Goal: Task Accomplishment & Management: Manage account settings

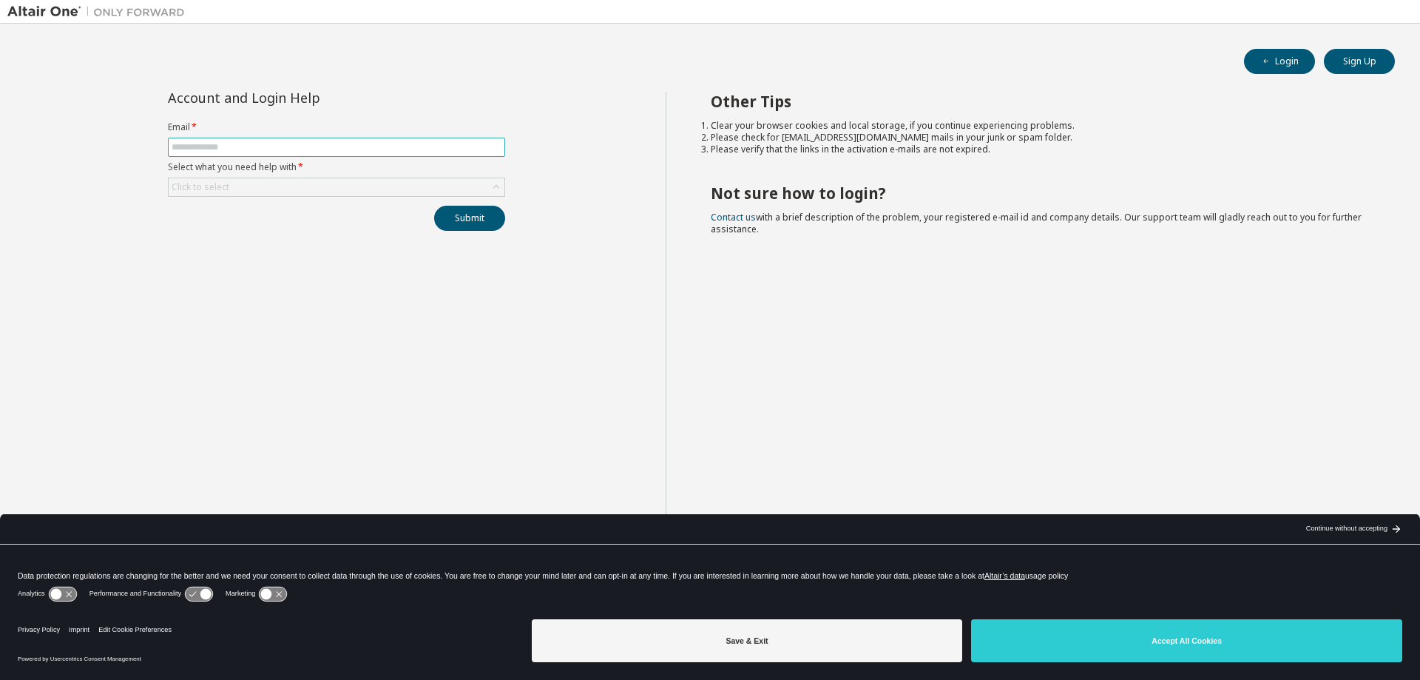
click at [214, 148] on input "text" at bounding box center [337, 147] width 330 height 12
type input "**********"
click at [245, 173] on form "**********" at bounding box center [336, 158] width 337 height 75
click at [245, 182] on div "Click to select" at bounding box center [337, 187] width 336 height 18
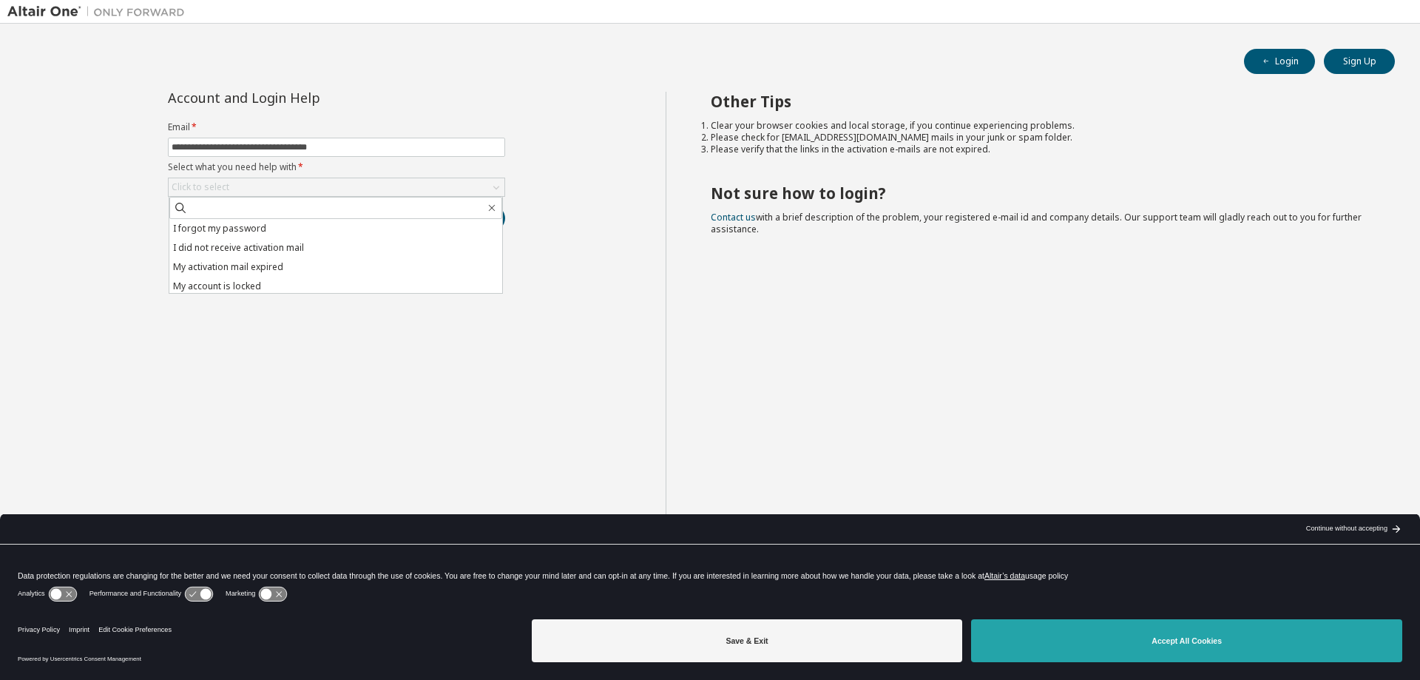
drag, startPoint x: 1078, startPoint y: 677, endPoint x: 1074, endPoint y: 651, distance: 26.9
click at [1074, 651] on div "Privacy Policy Imprint Edit Cookie Preferences Powered by Usercentrics Consent …" at bounding box center [710, 646] width 1420 height 67
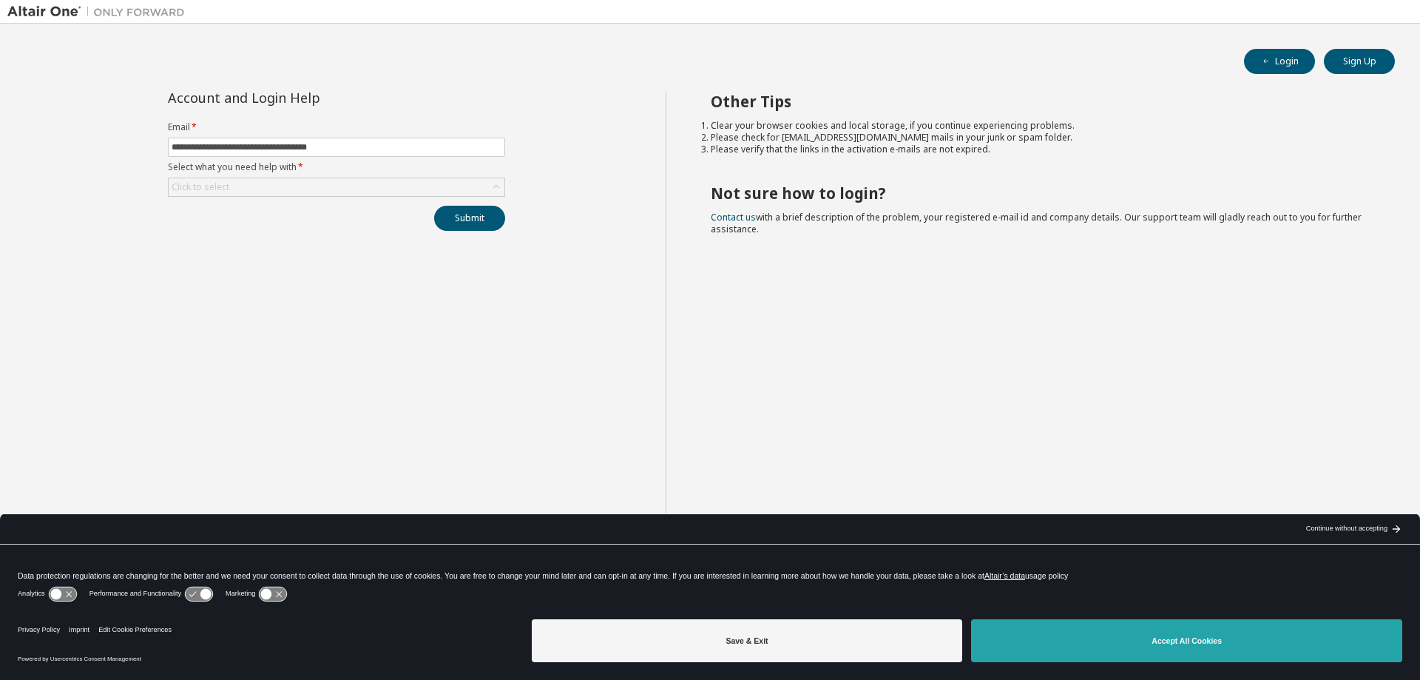
click at [1074, 651] on button "Accept All Cookies" at bounding box center [1186, 640] width 431 height 43
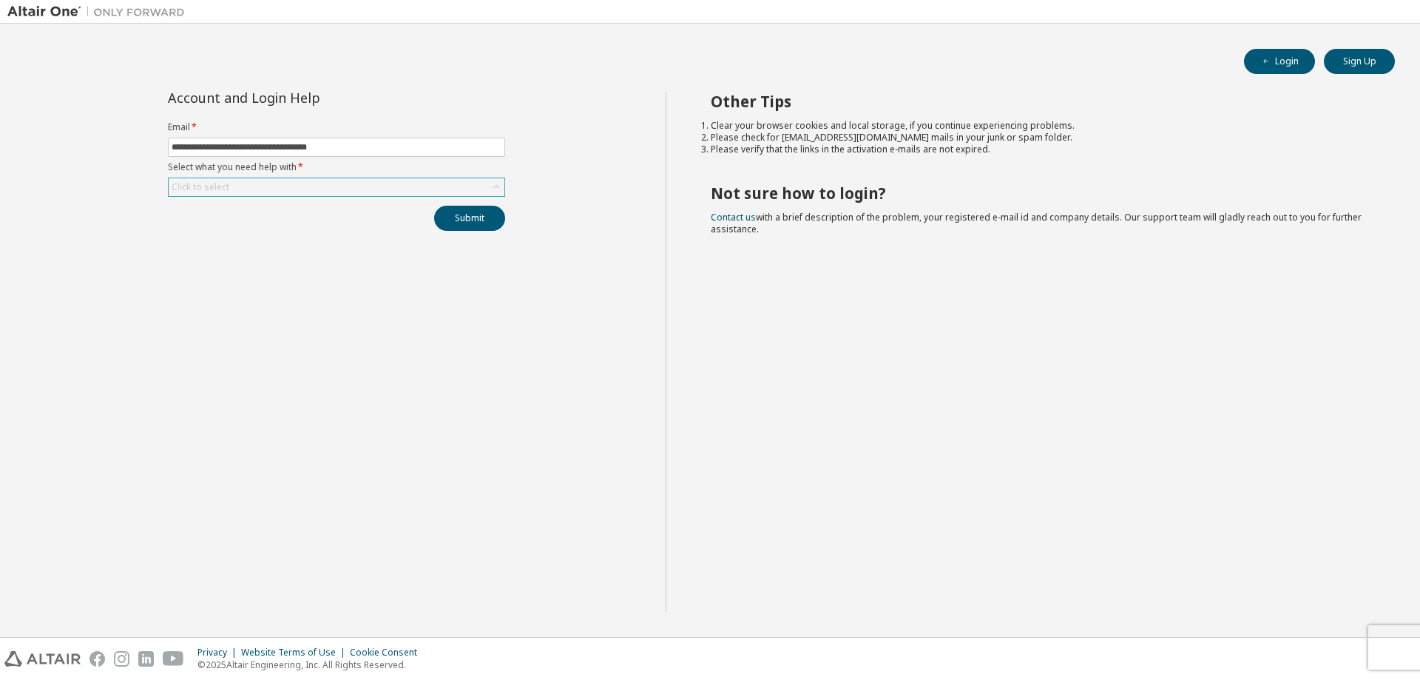
click at [416, 191] on div "Click to select" at bounding box center [337, 187] width 336 height 18
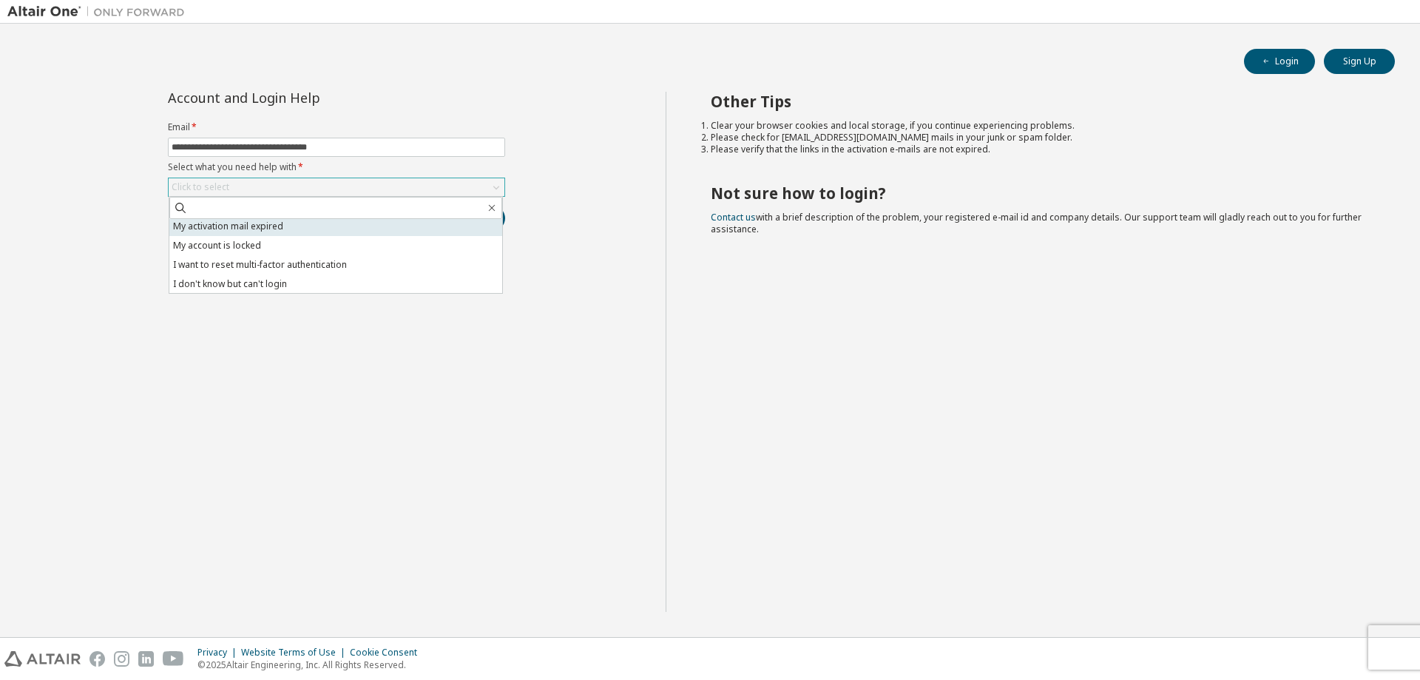
scroll to position [41, 0]
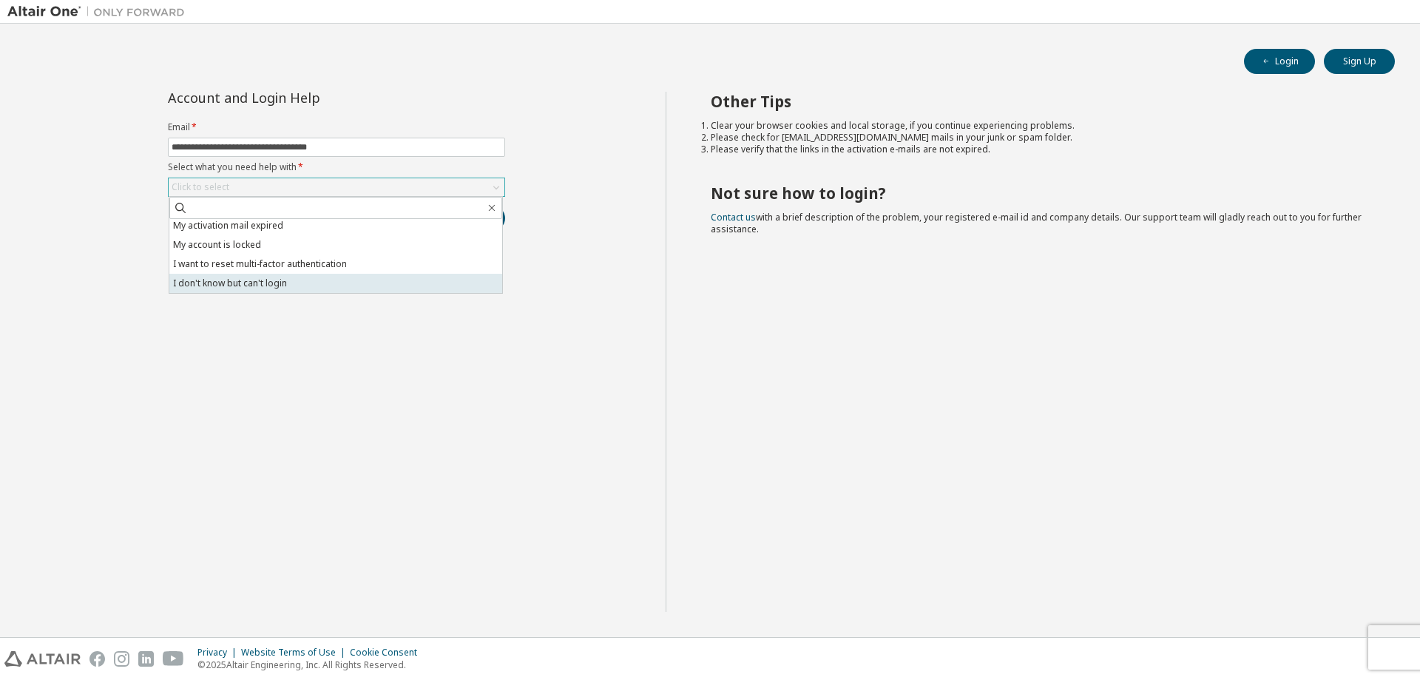
click at [374, 282] on li "I don't know but can't login" at bounding box center [335, 283] width 333 height 19
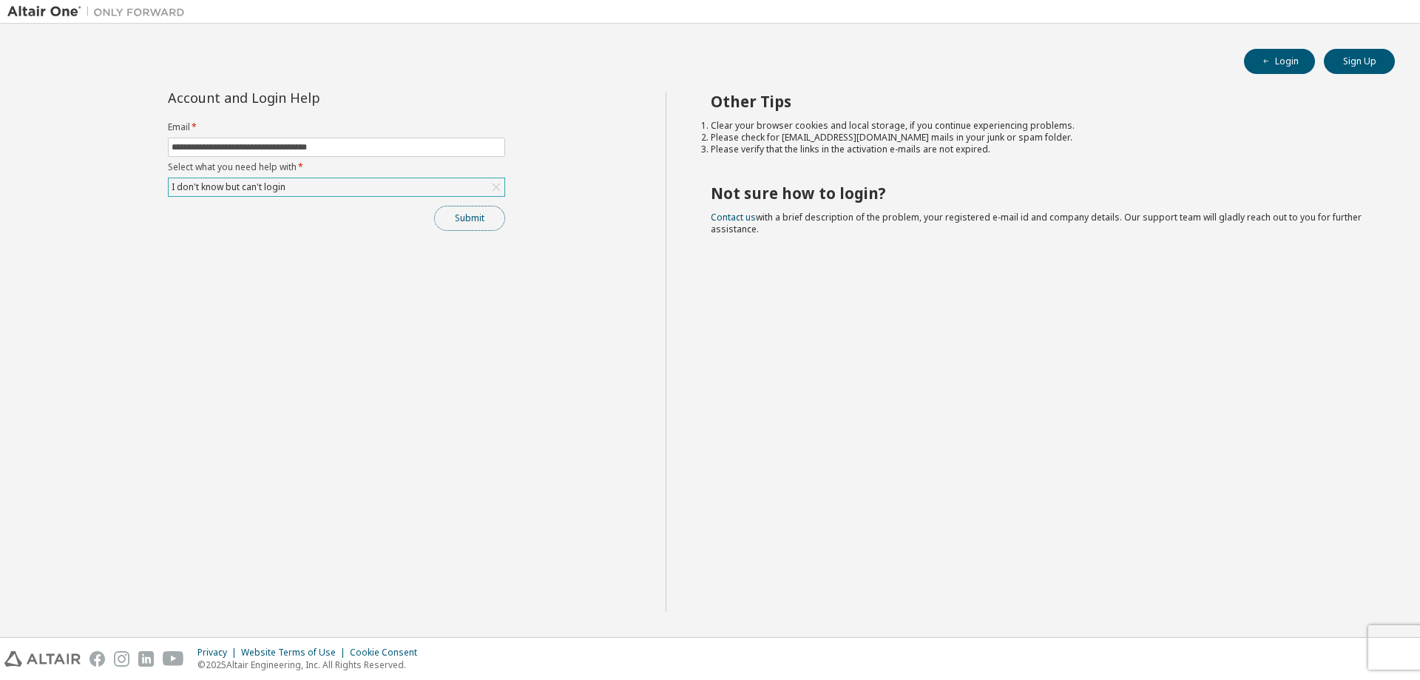
click at [464, 226] on button "Submit" at bounding box center [469, 218] width 71 height 25
click at [490, 229] on button "Submit" at bounding box center [469, 218] width 71 height 25
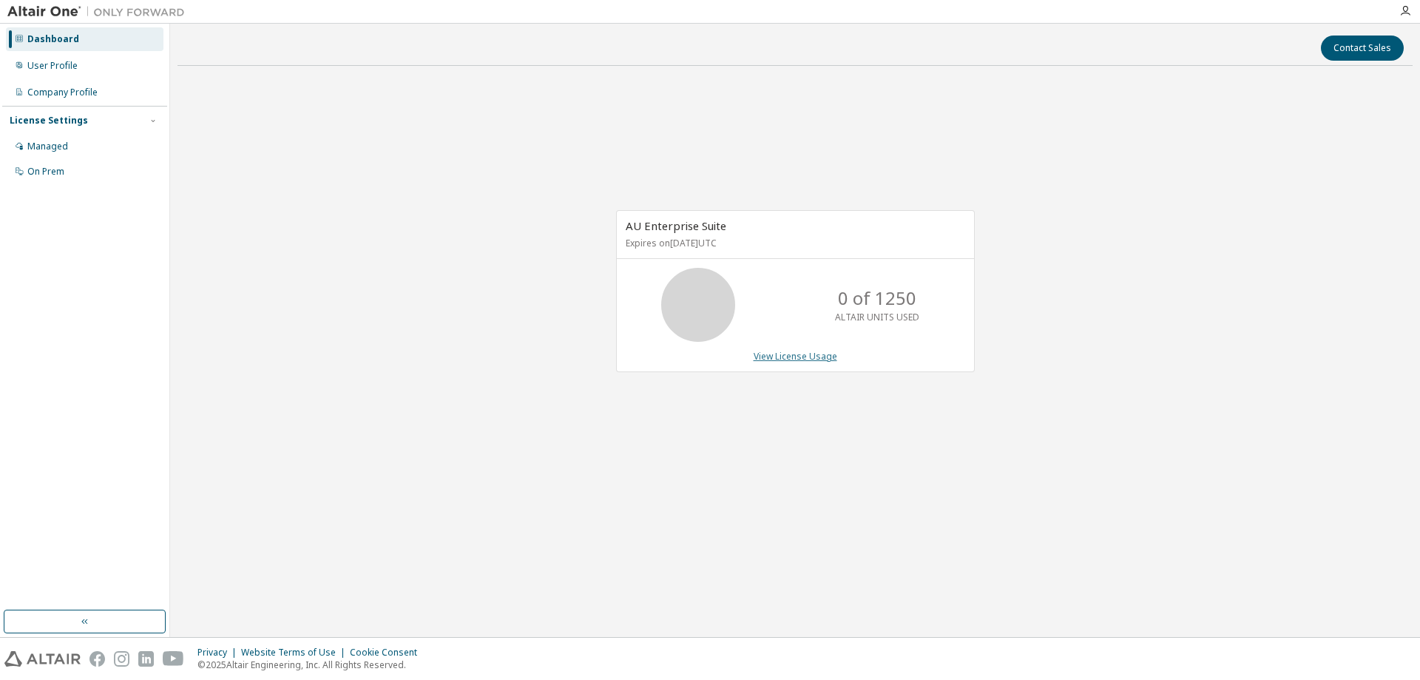
click at [824, 359] on link "View License Usage" at bounding box center [796, 356] width 84 height 13
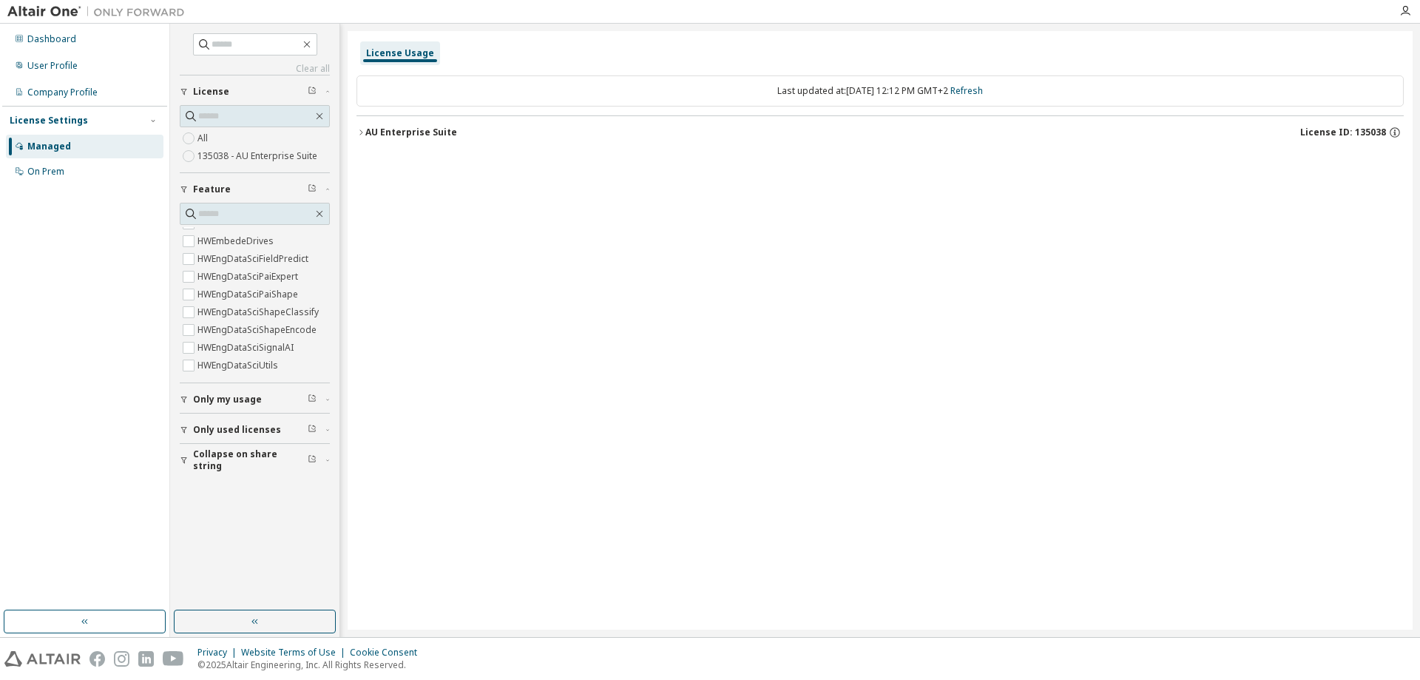
scroll to position [1152, 0]
click at [209, 396] on span "Only my usage" at bounding box center [227, 399] width 69 height 12
click at [213, 465] on button "Only used licenses" at bounding box center [255, 472] width 150 height 33
click at [102, 626] on button "button" at bounding box center [85, 621] width 162 height 24
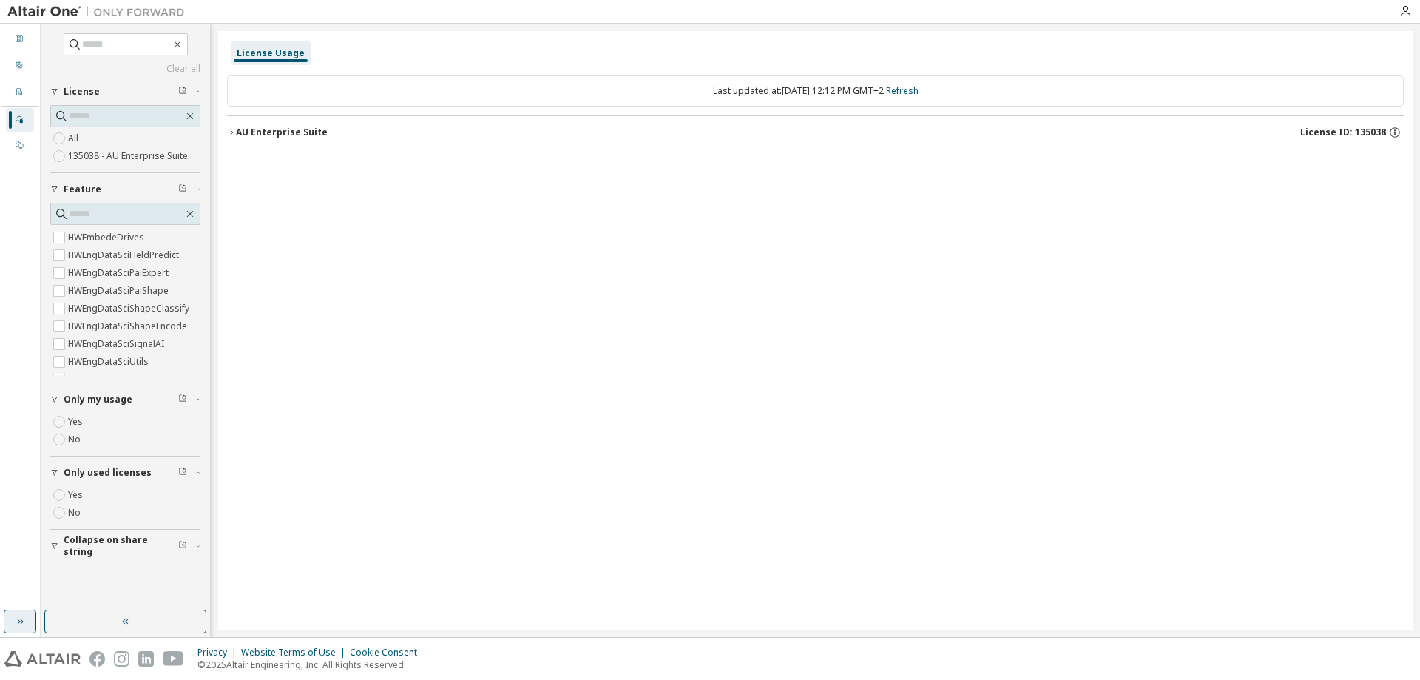
click at [102, 626] on button "button" at bounding box center [125, 621] width 162 height 24
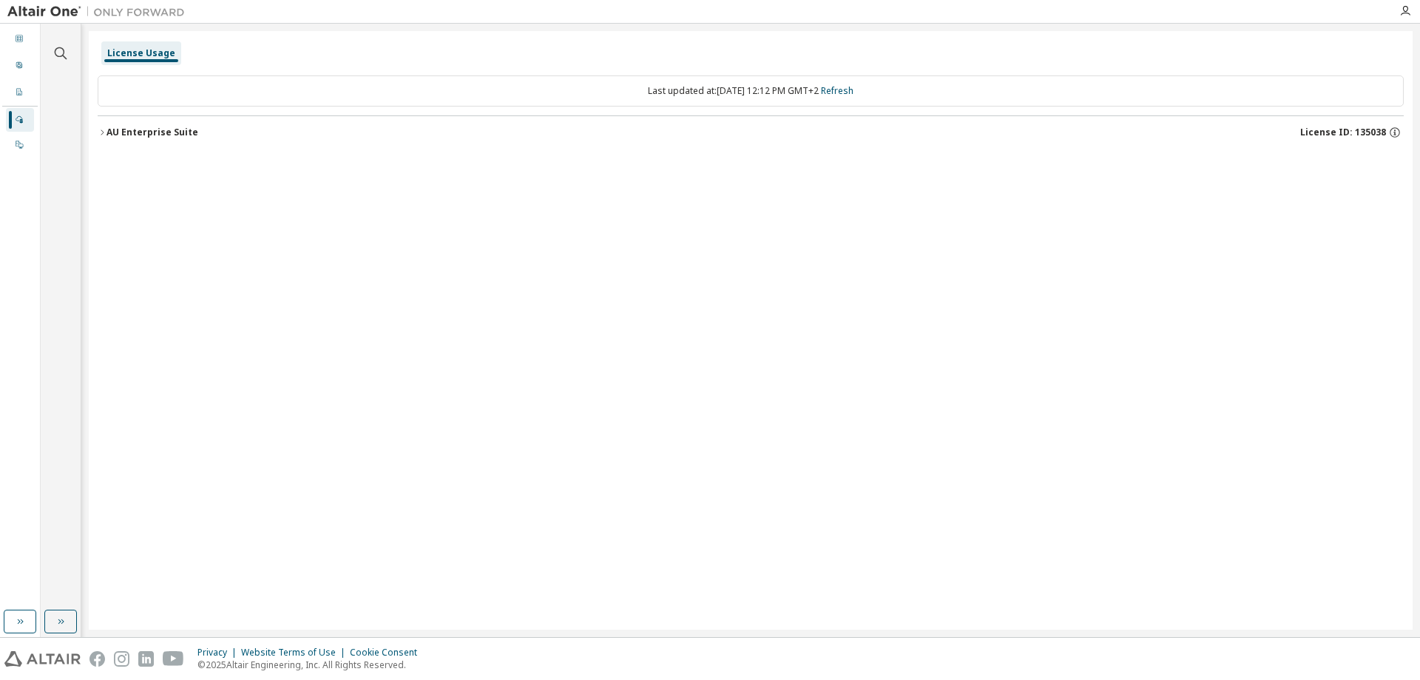
click at [99, 132] on icon "button" at bounding box center [102, 132] width 9 height 9
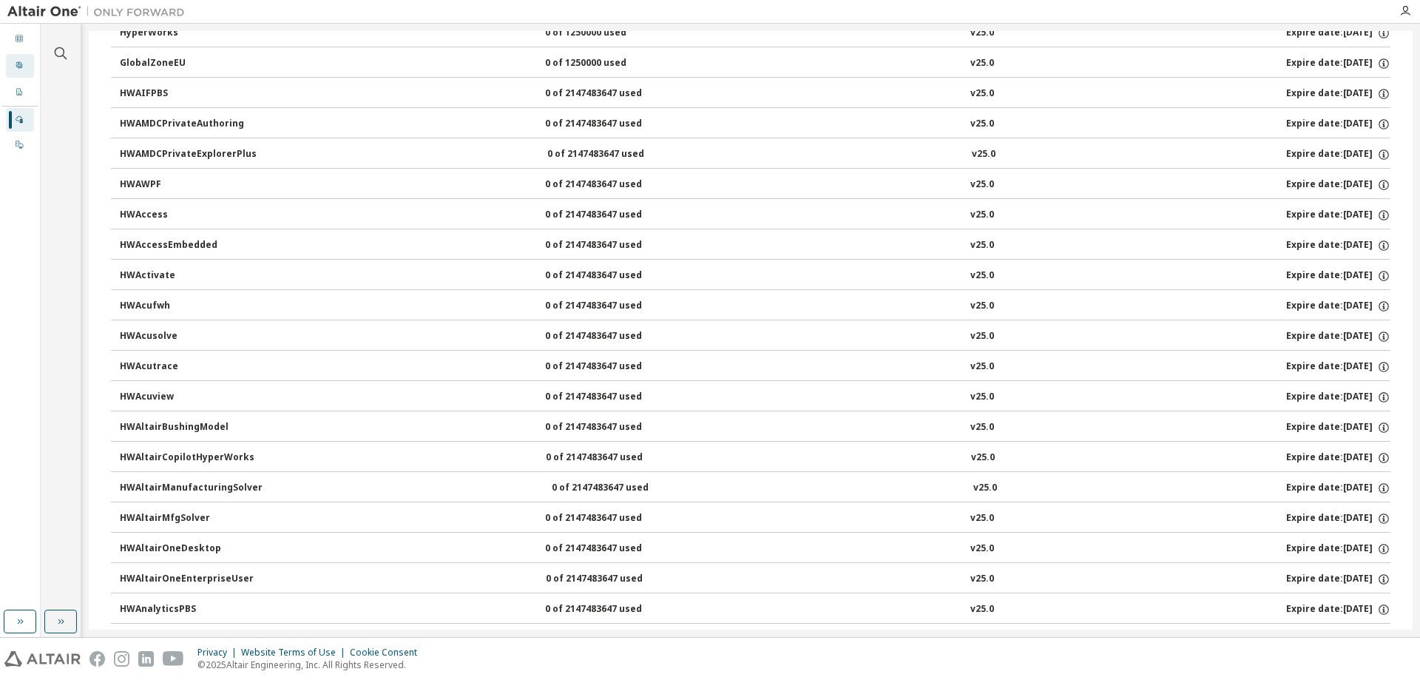
scroll to position [0, 0]
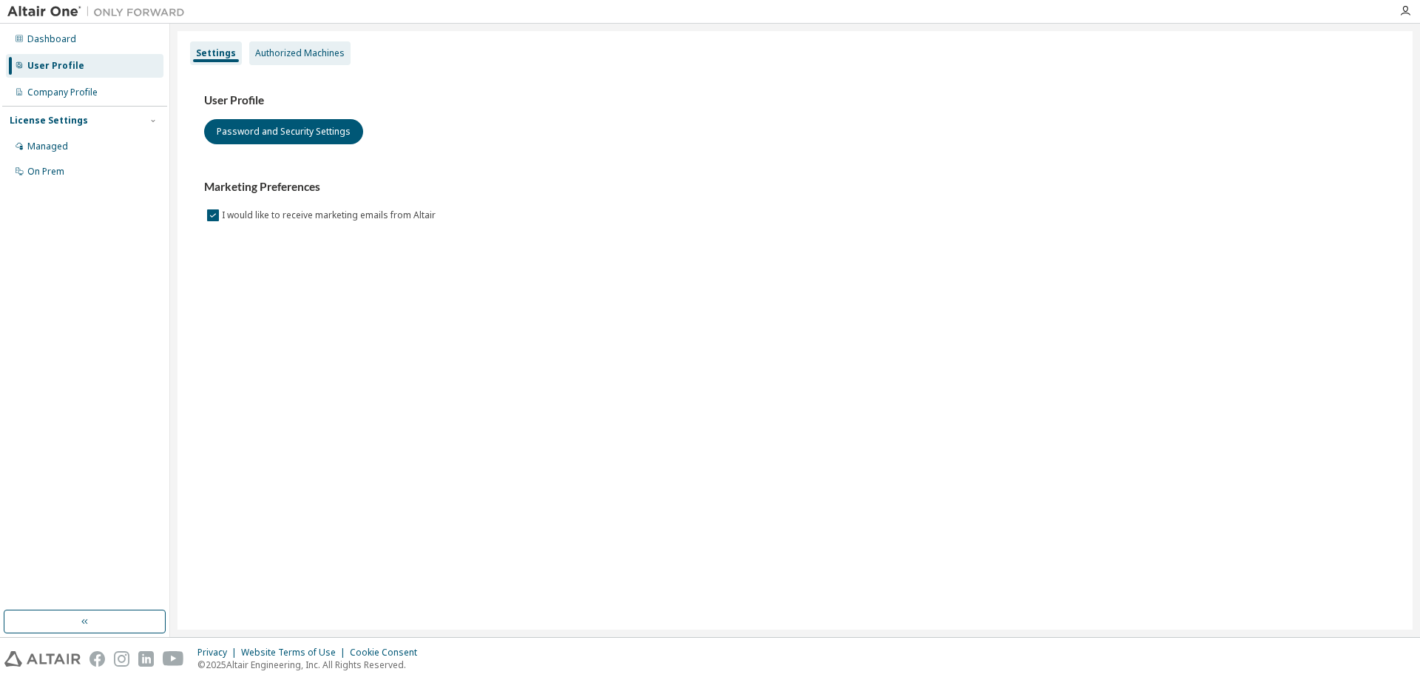
click at [320, 58] on div "Authorized Machines" at bounding box center [299, 53] width 89 height 12
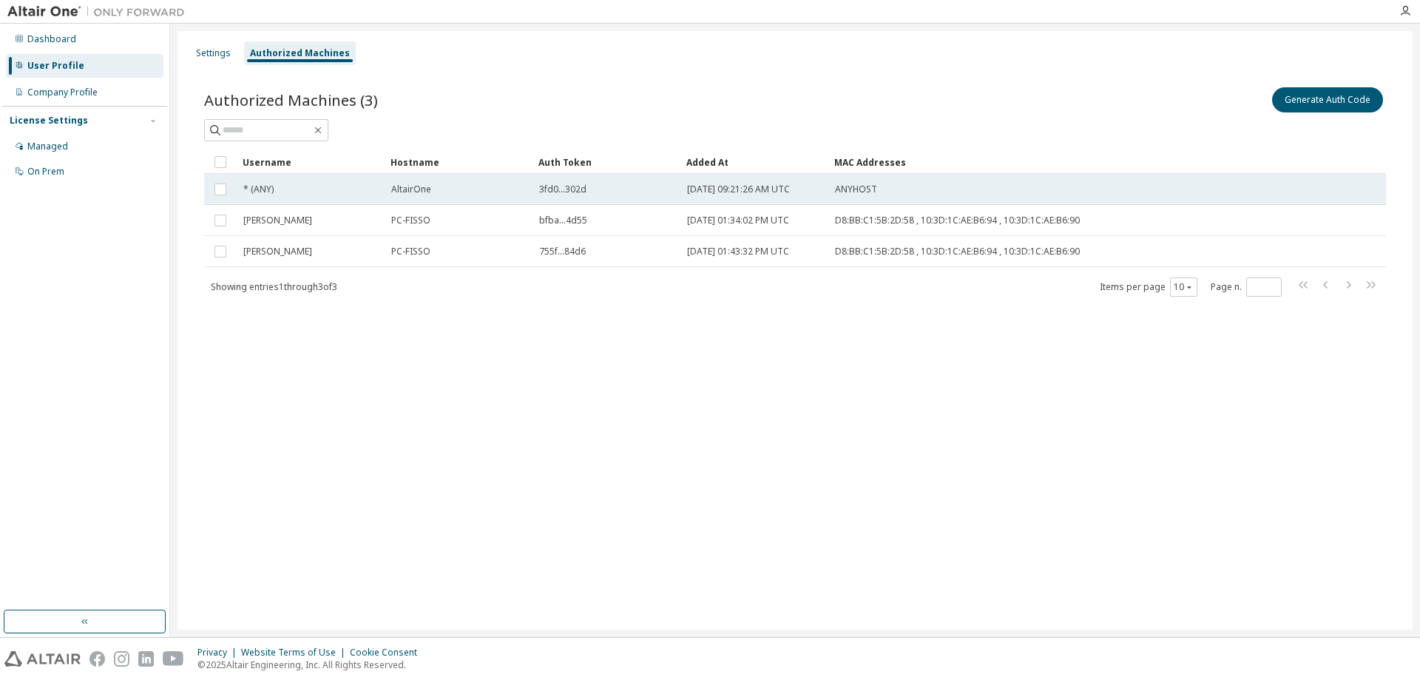
click at [405, 199] on td "AltairOne" at bounding box center [459, 189] width 148 height 31
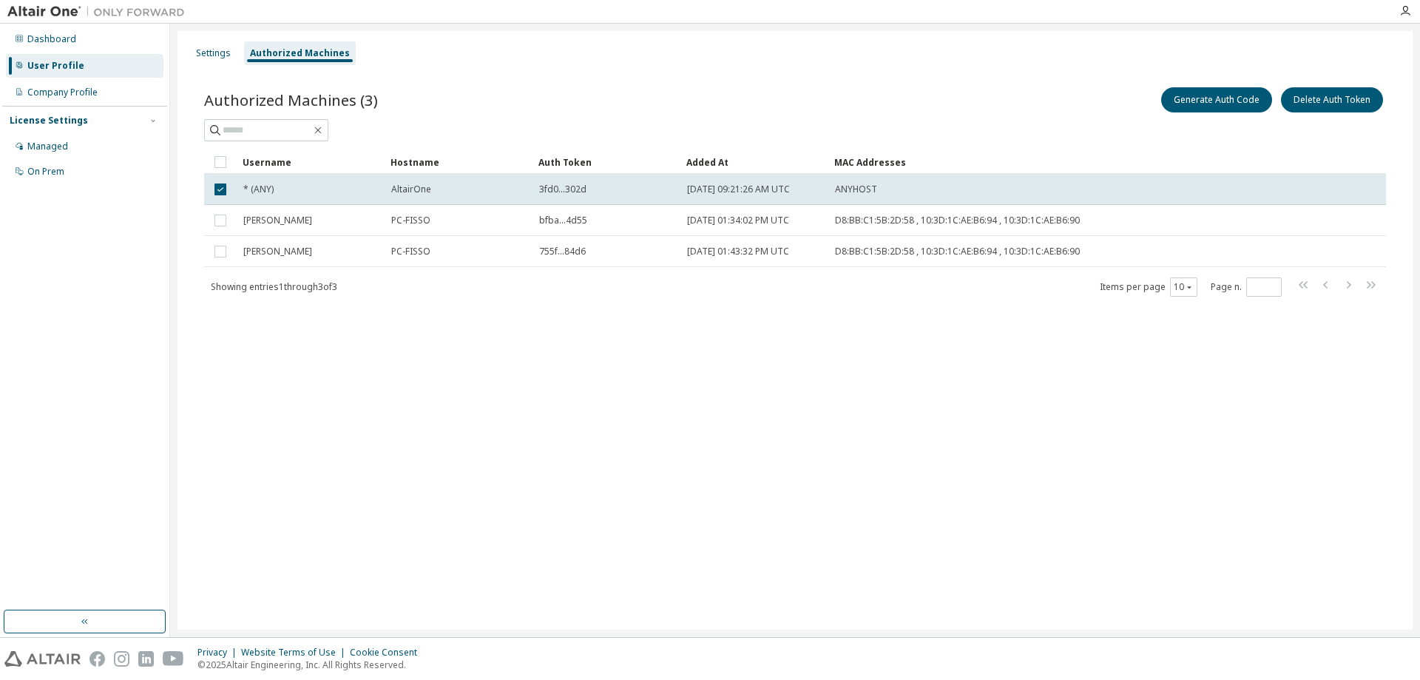
click at [405, 199] on td "AltairOne" at bounding box center [459, 189] width 148 height 31
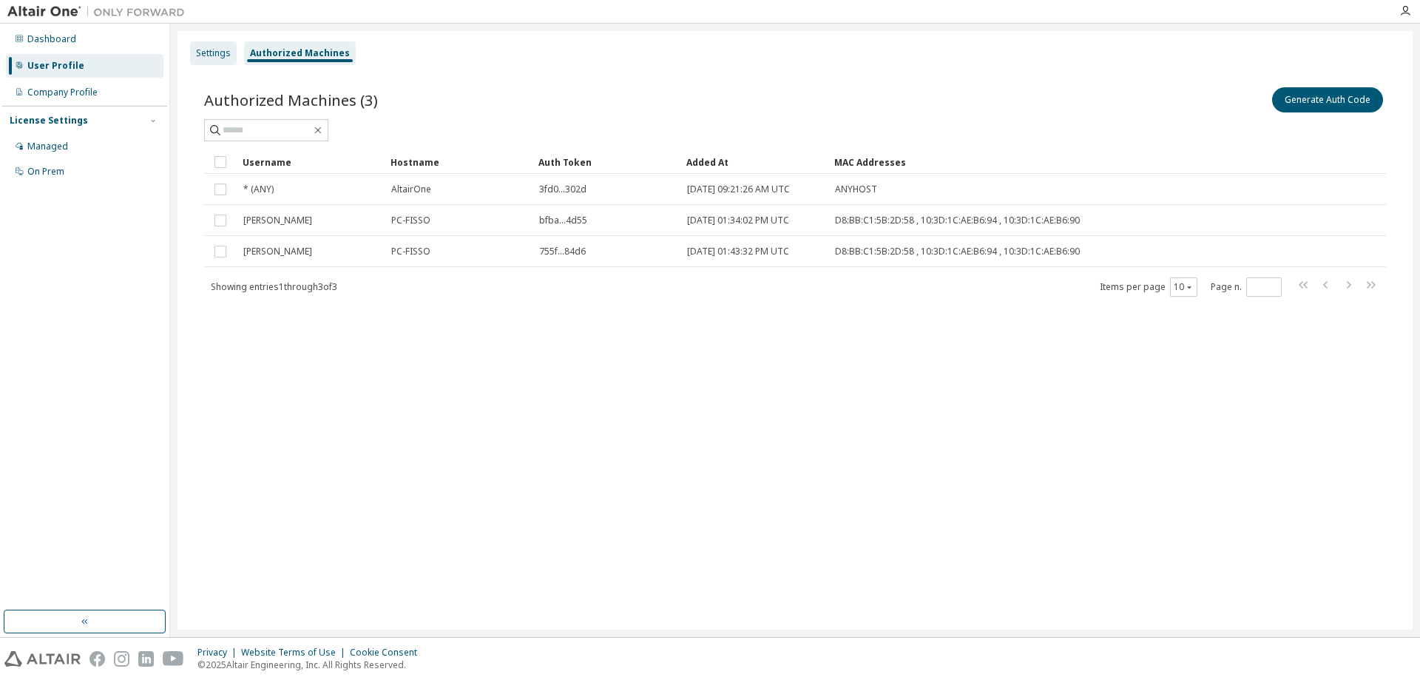
click at [212, 55] on div "Settings" at bounding box center [213, 53] width 35 height 12
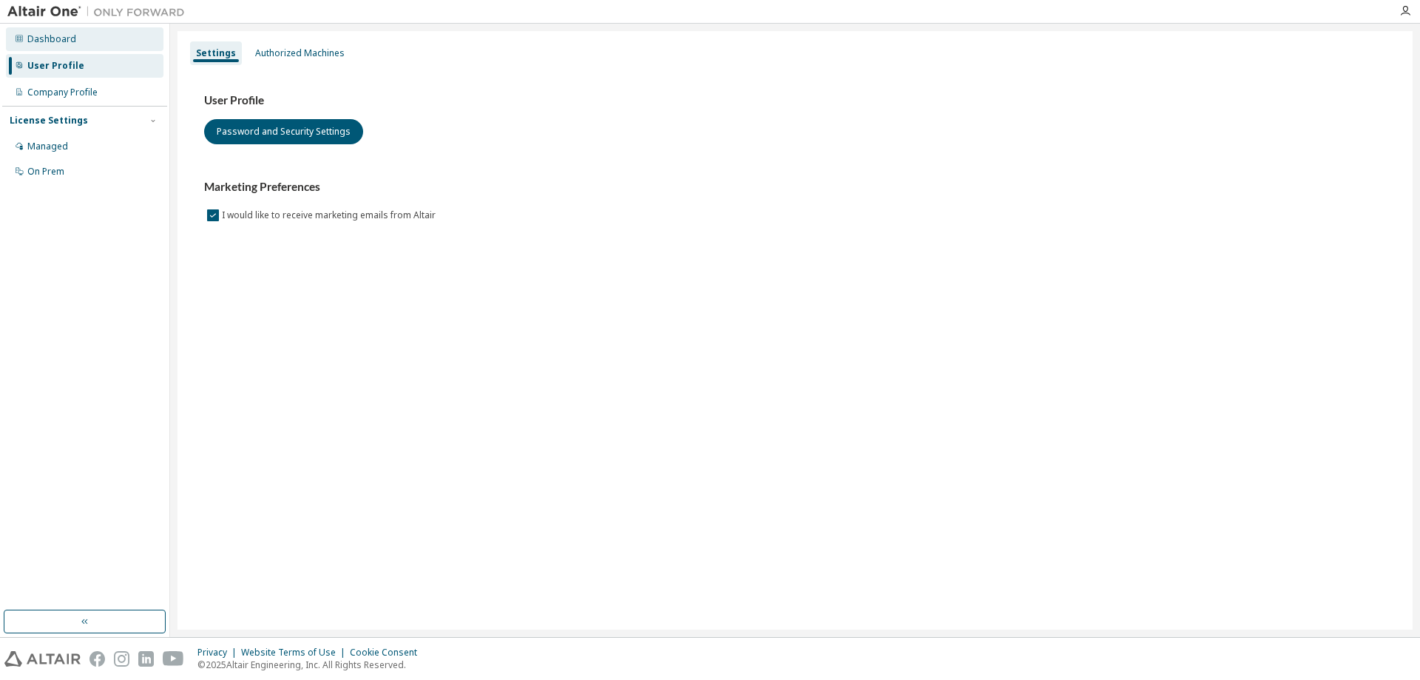
click at [89, 35] on div "Dashboard" at bounding box center [85, 39] width 158 height 24
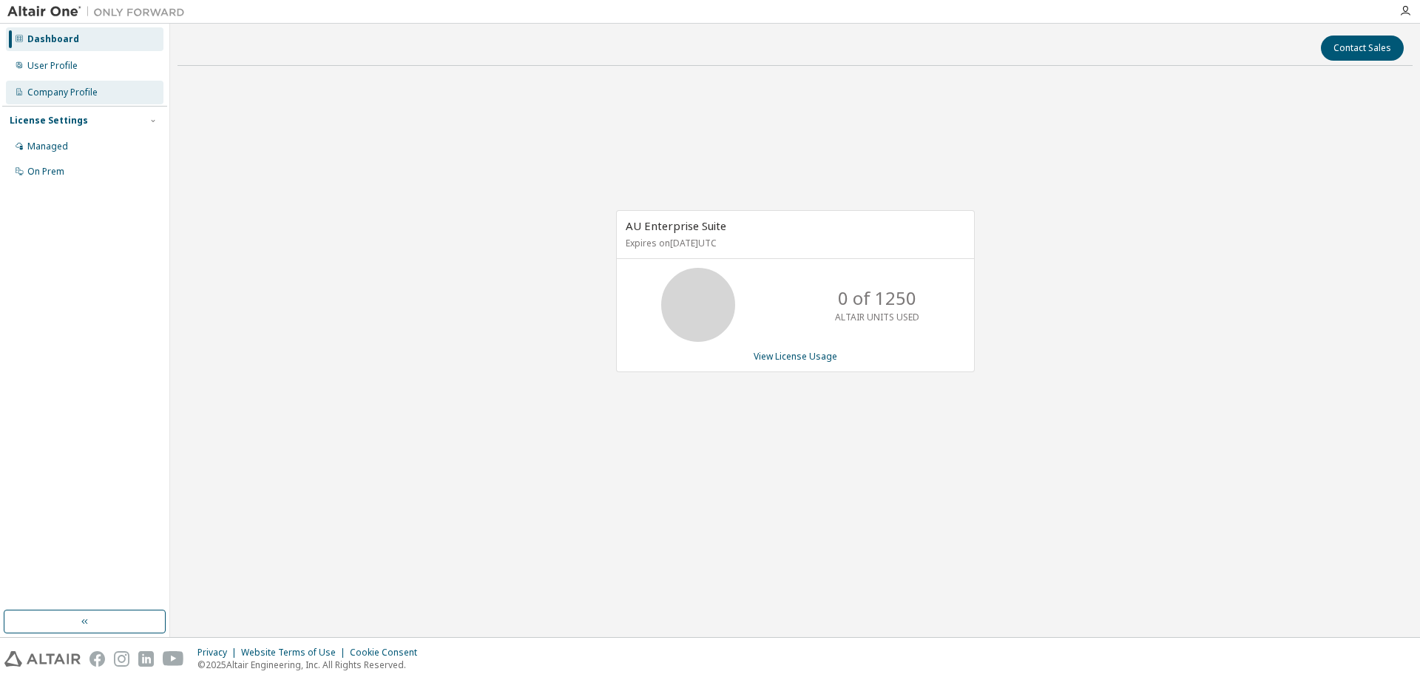
click at [57, 89] on div "Company Profile" at bounding box center [62, 93] width 70 height 12
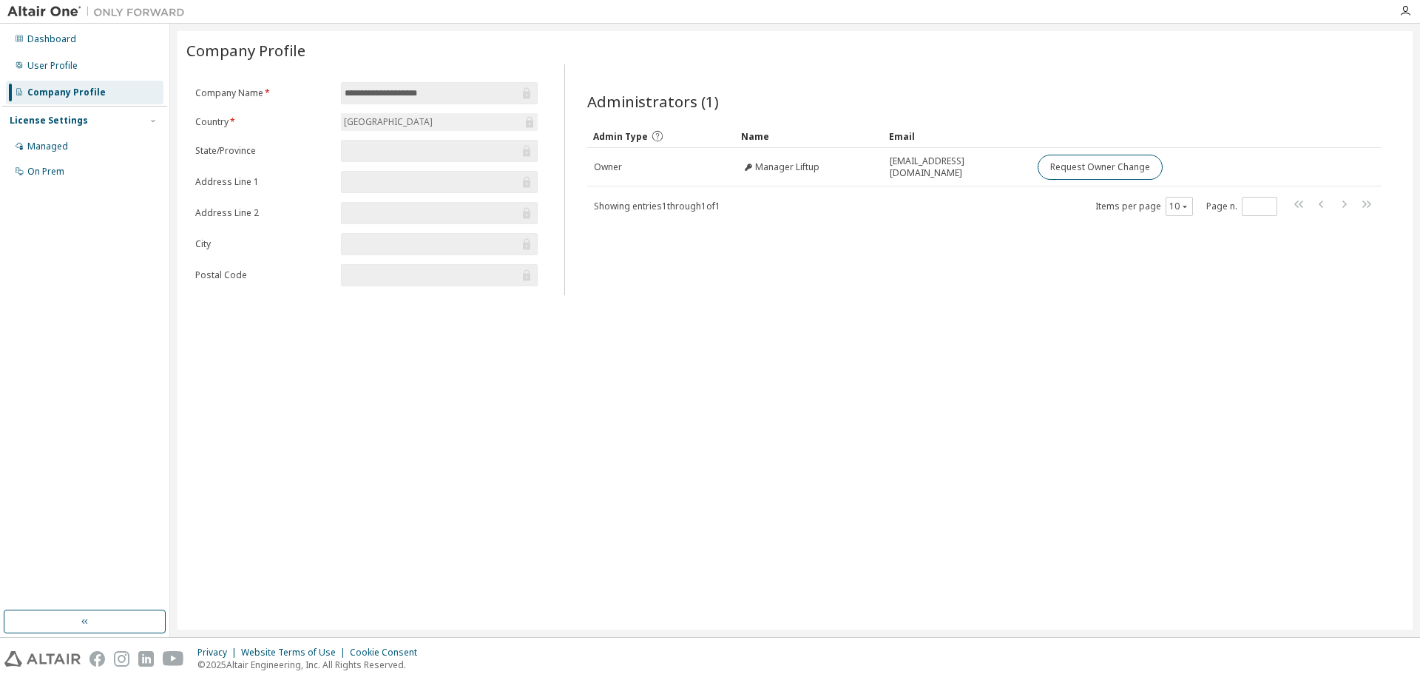
click at [351, 186] on input "text" at bounding box center [432, 182] width 175 height 15
click at [41, 168] on div "On Prem" at bounding box center [45, 172] width 37 height 12
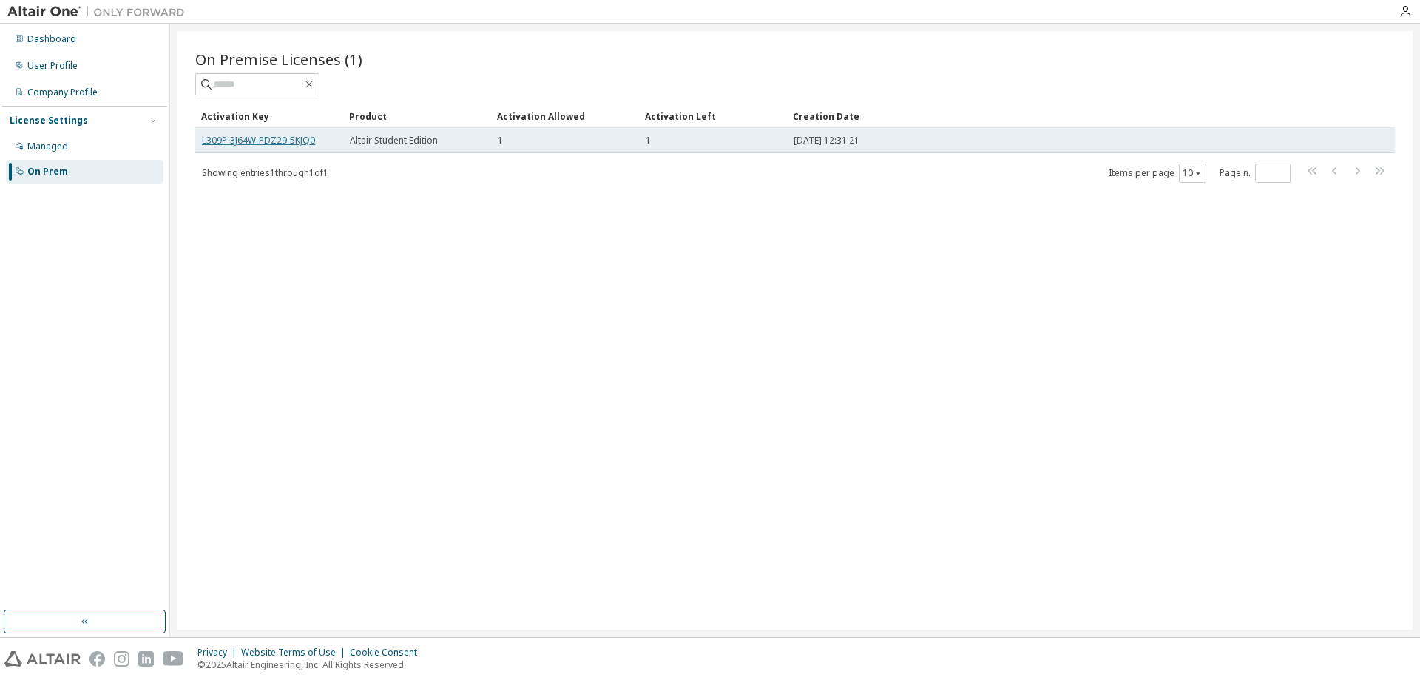
click at [303, 143] on link "L309P-3J64W-PDZ29-5KJQ0" at bounding box center [258, 140] width 113 height 13
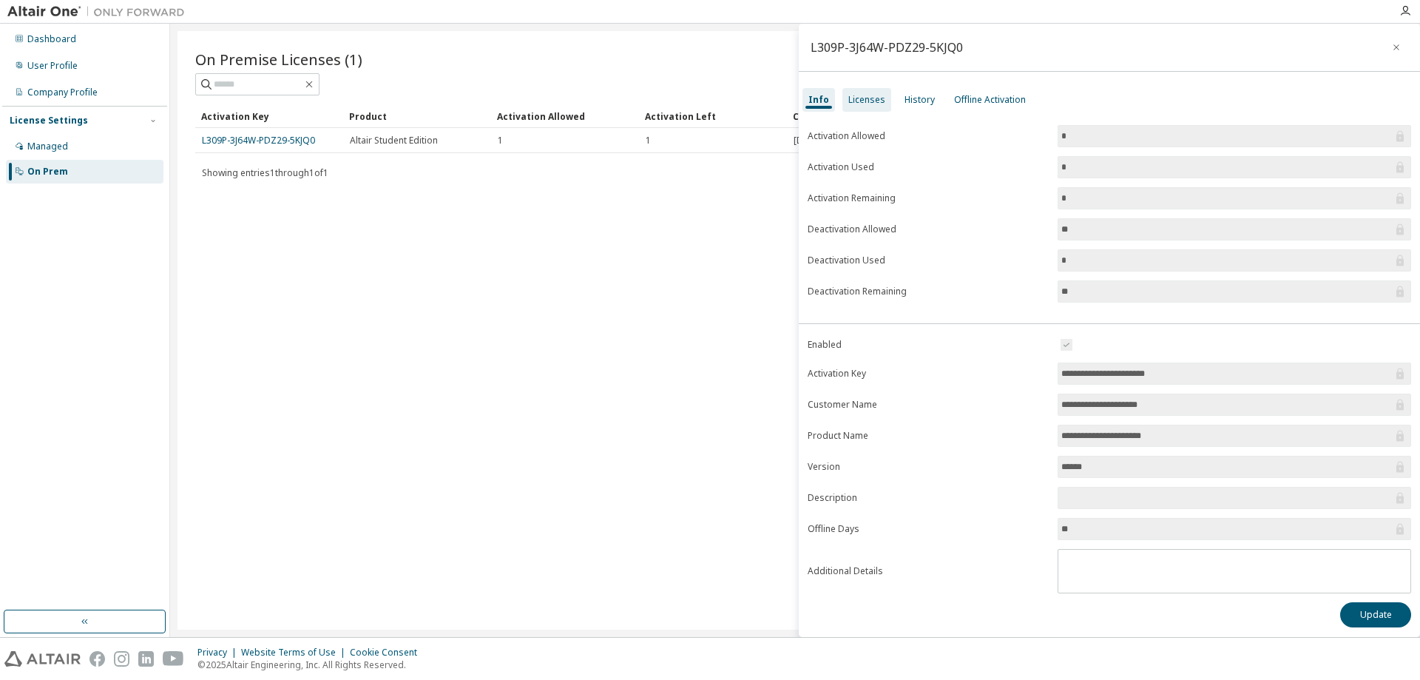
click at [866, 100] on div "Licenses" at bounding box center [866, 100] width 37 height 12
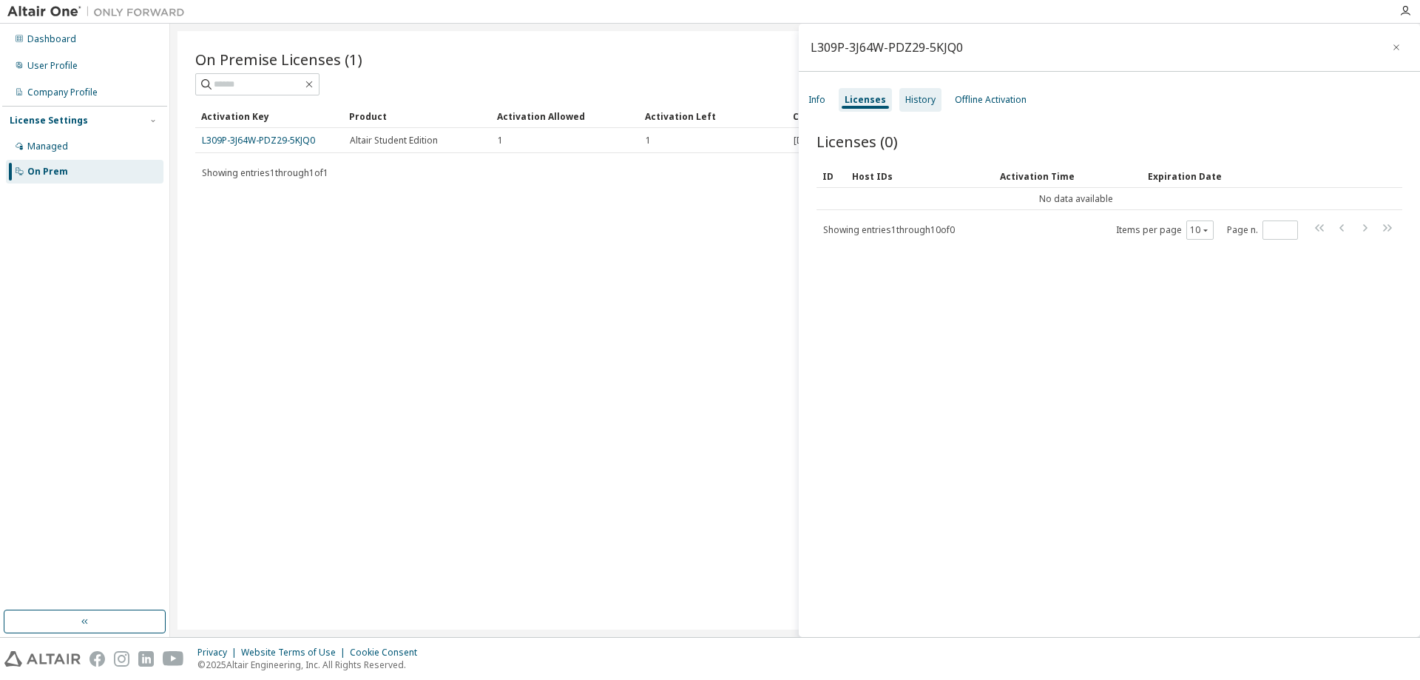
click at [899, 100] on div "History" at bounding box center [920, 100] width 42 height 24
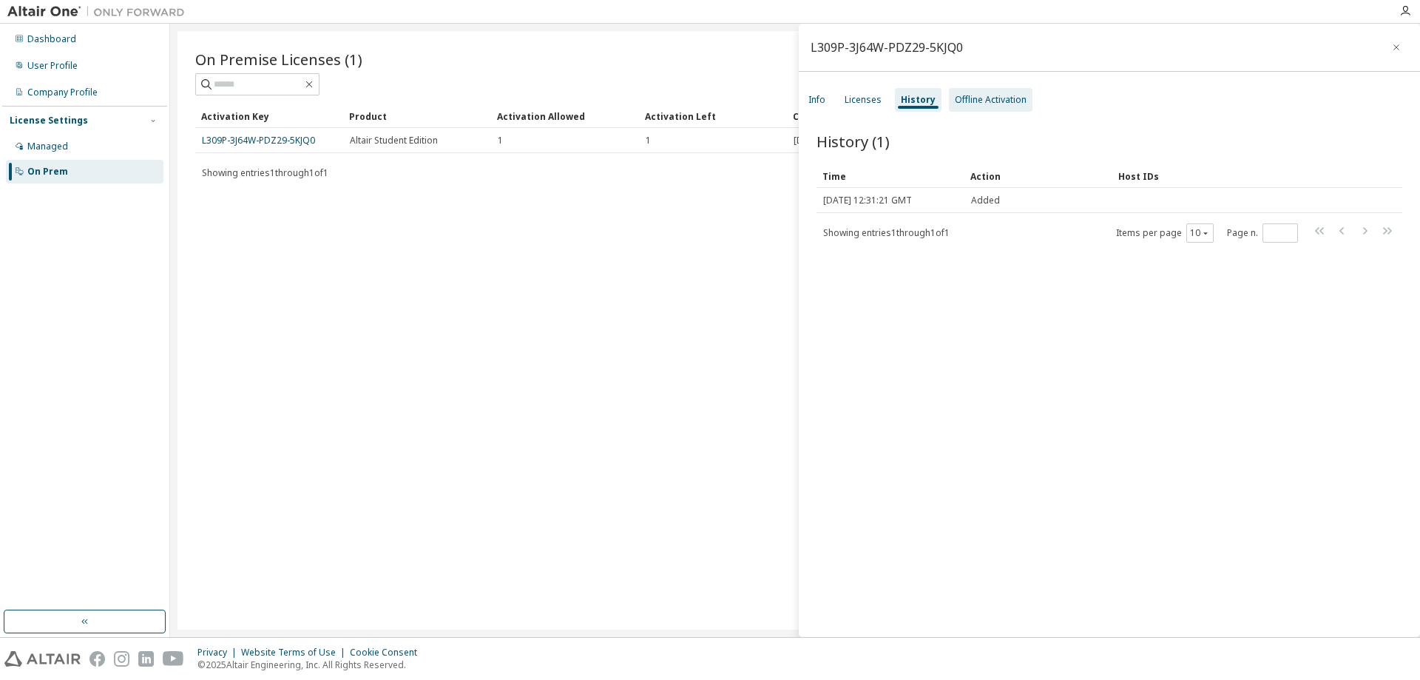
click at [964, 100] on div "Offline Activation" at bounding box center [991, 100] width 72 height 12
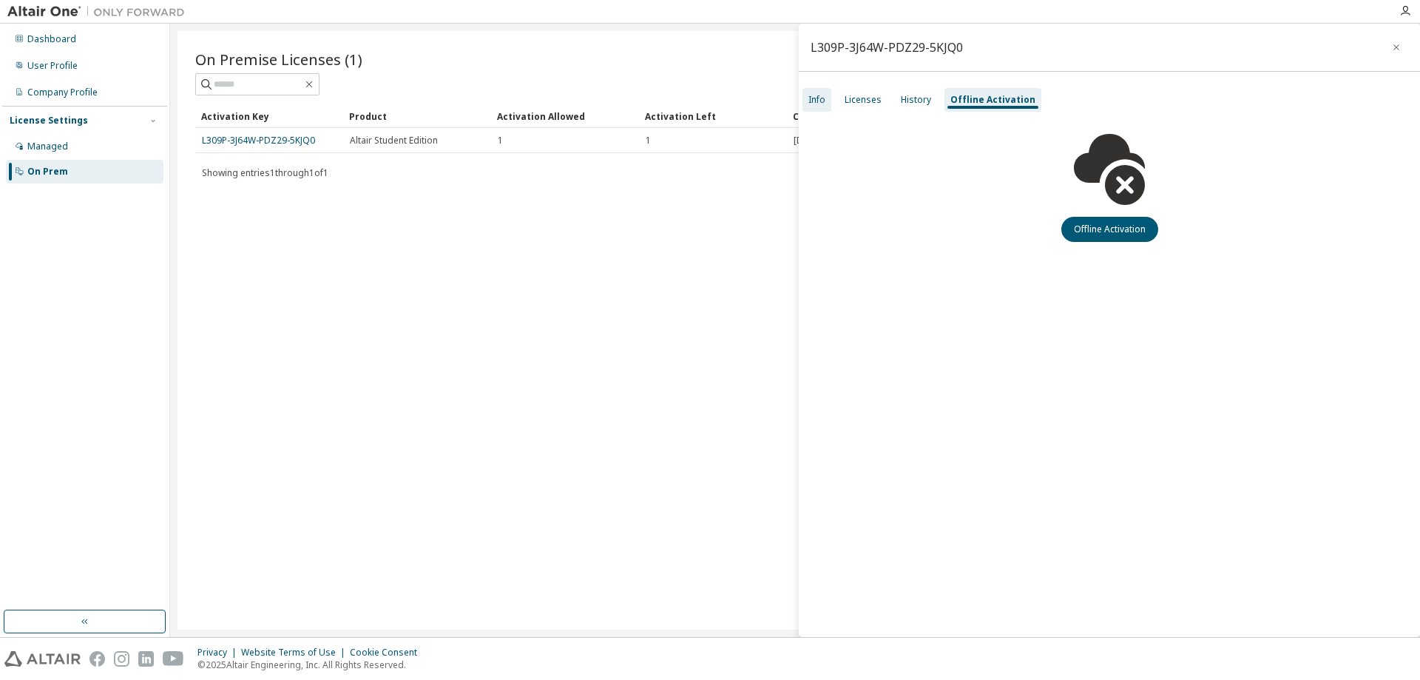
click at [825, 88] on div "Info" at bounding box center [816, 100] width 29 height 24
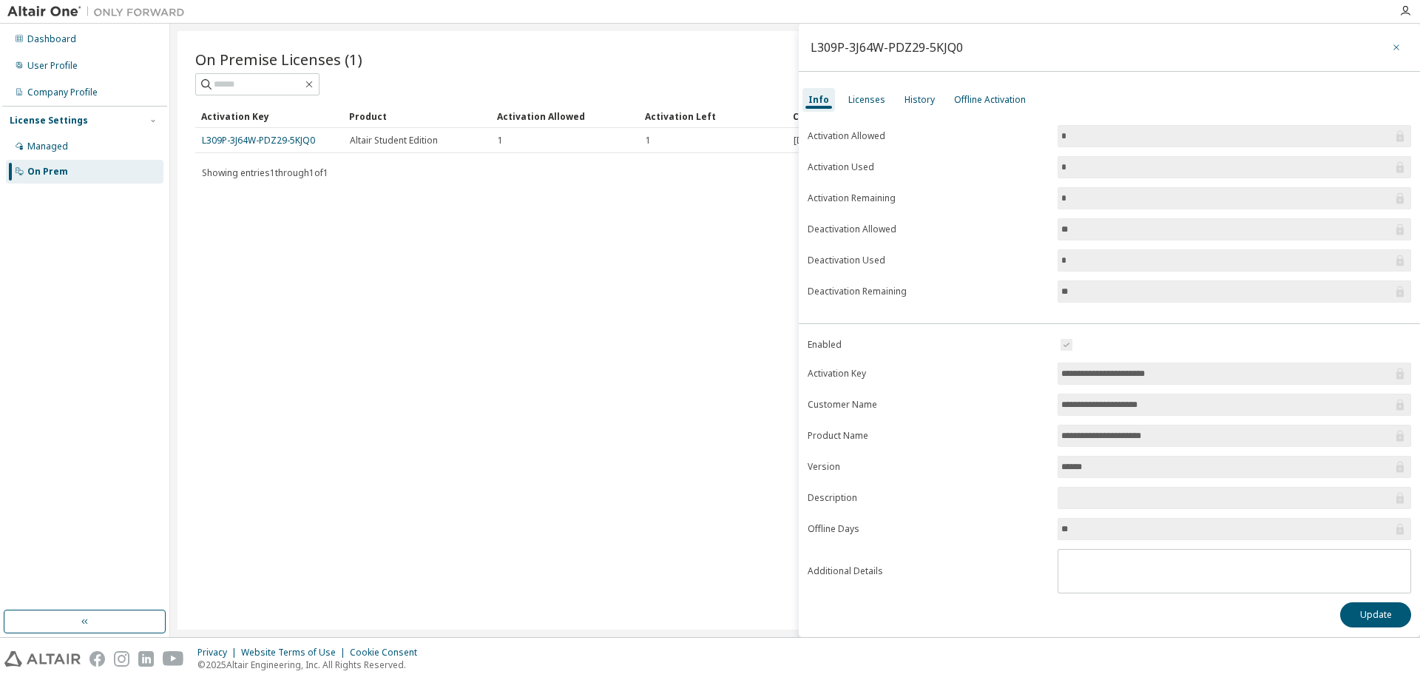
click at [1394, 54] on button "button" at bounding box center [1397, 48] width 24 height 24
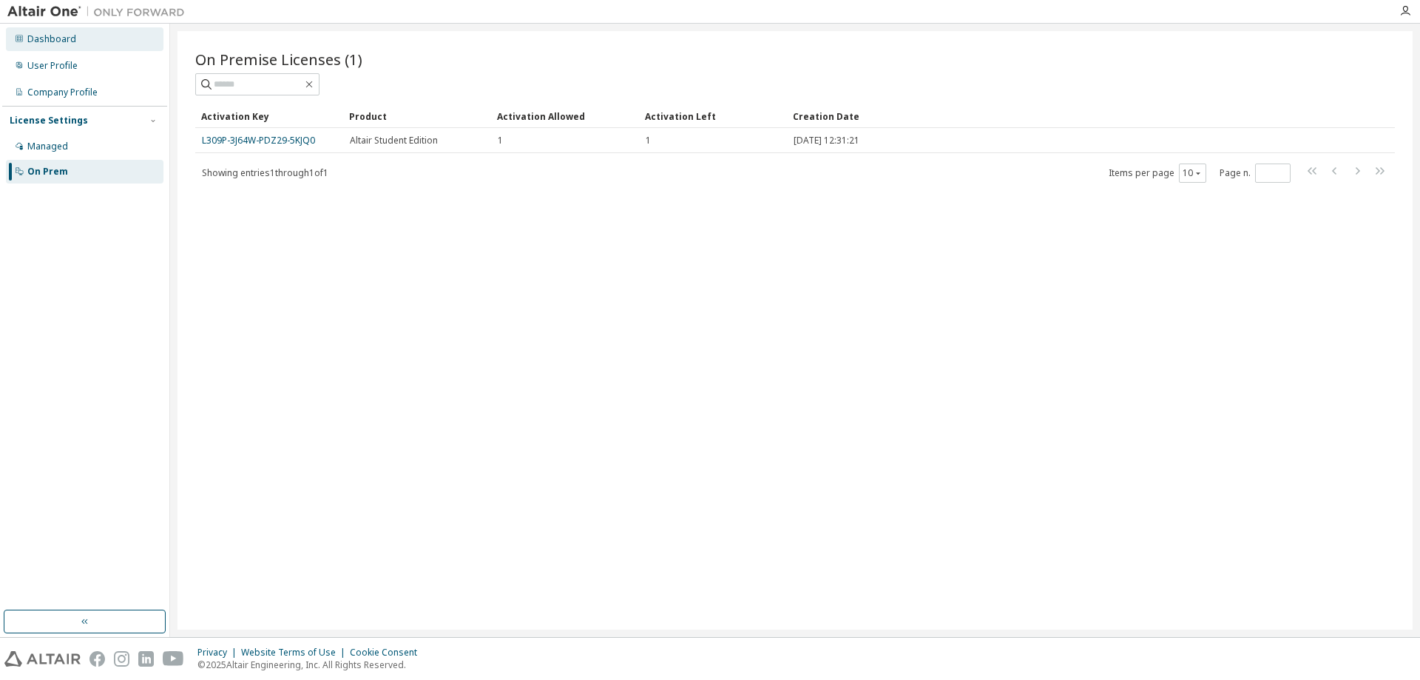
click at [104, 29] on div "Dashboard" at bounding box center [85, 39] width 158 height 24
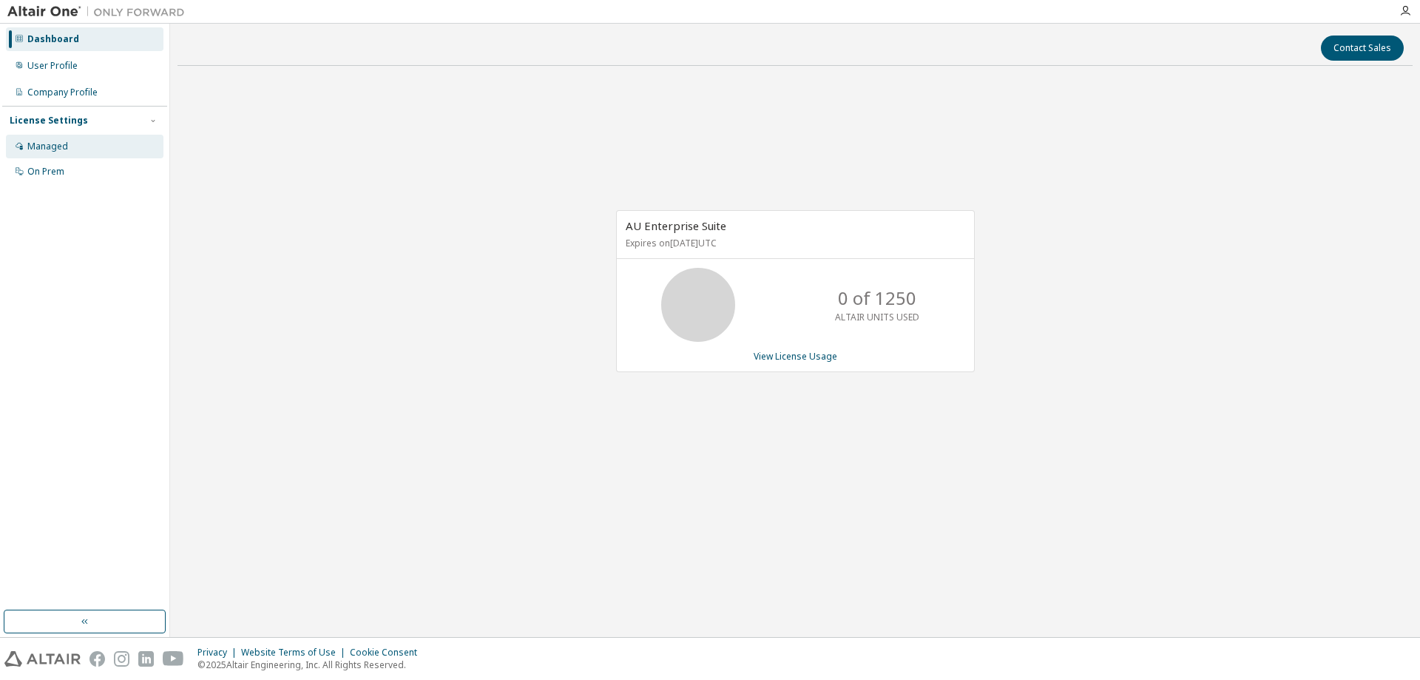
click at [52, 146] on div "Managed" at bounding box center [47, 147] width 41 height 12
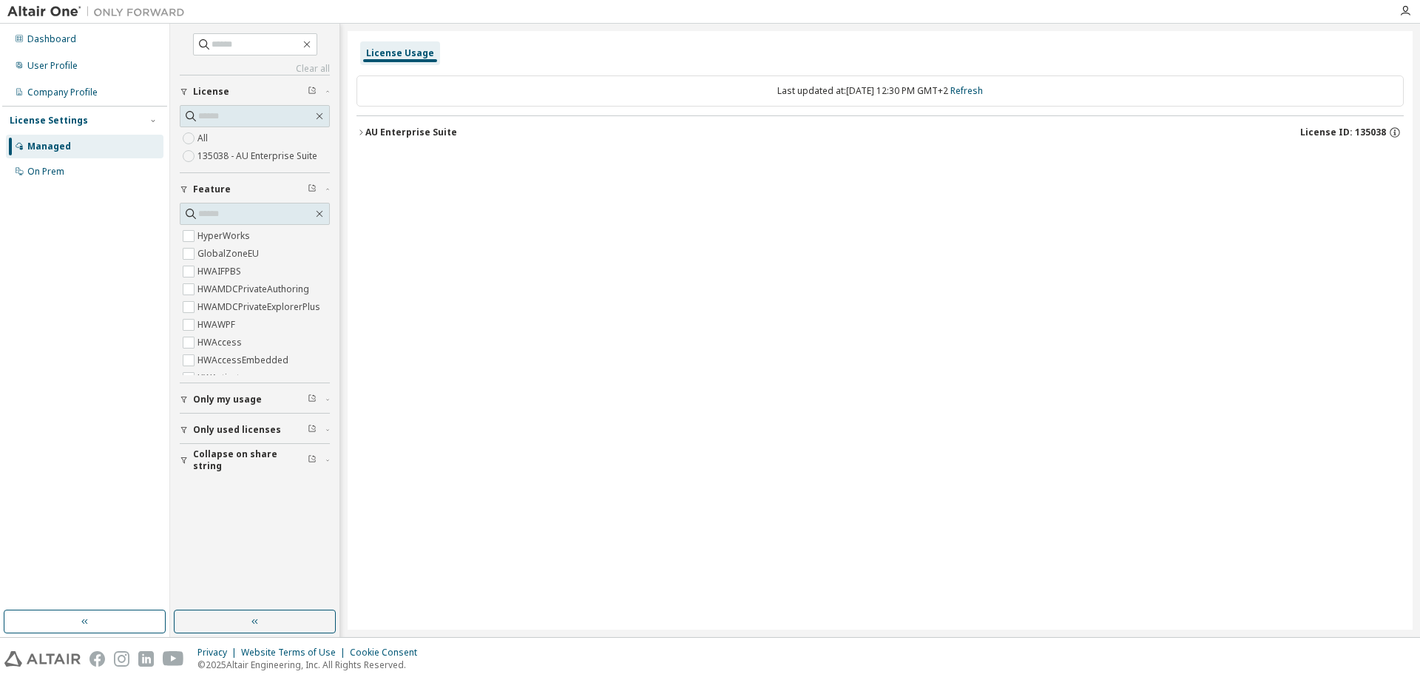
click at [363, 131] on icon "button" at bounding box center [360, 132] width 9 height 9
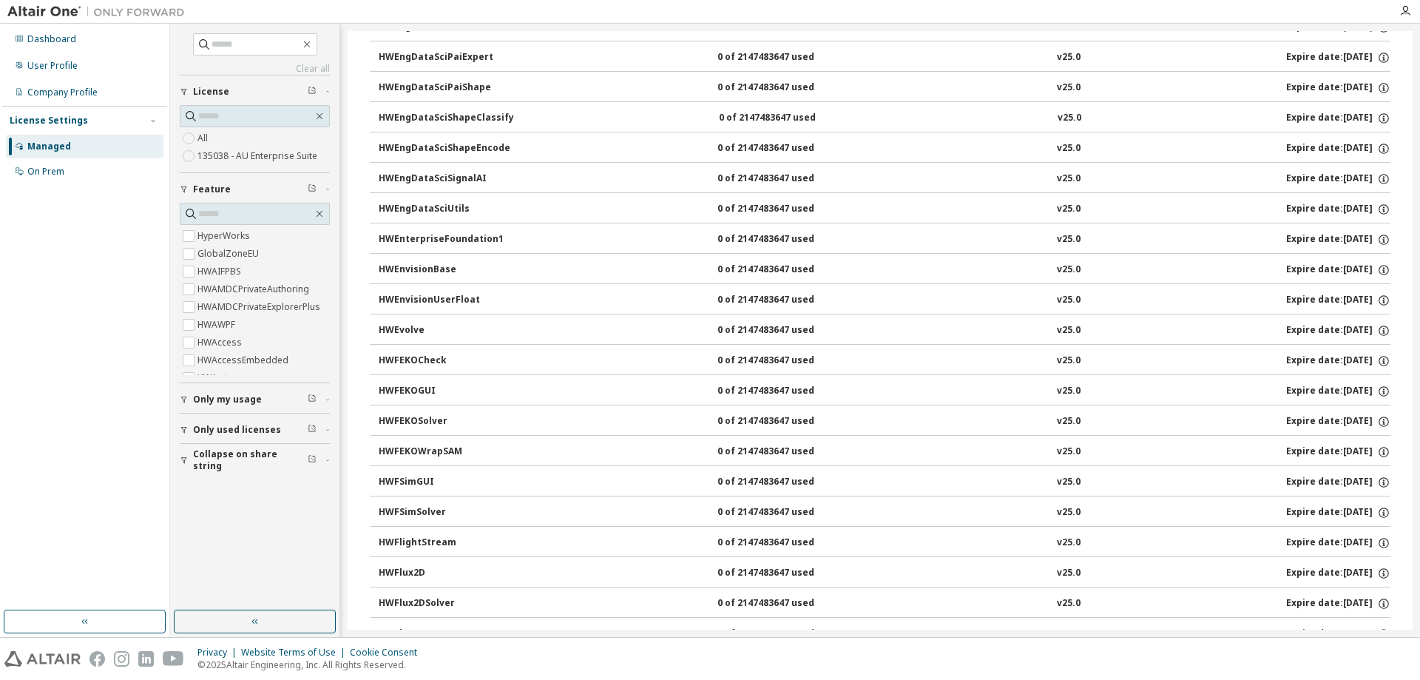
scroll to position [2150, 0]
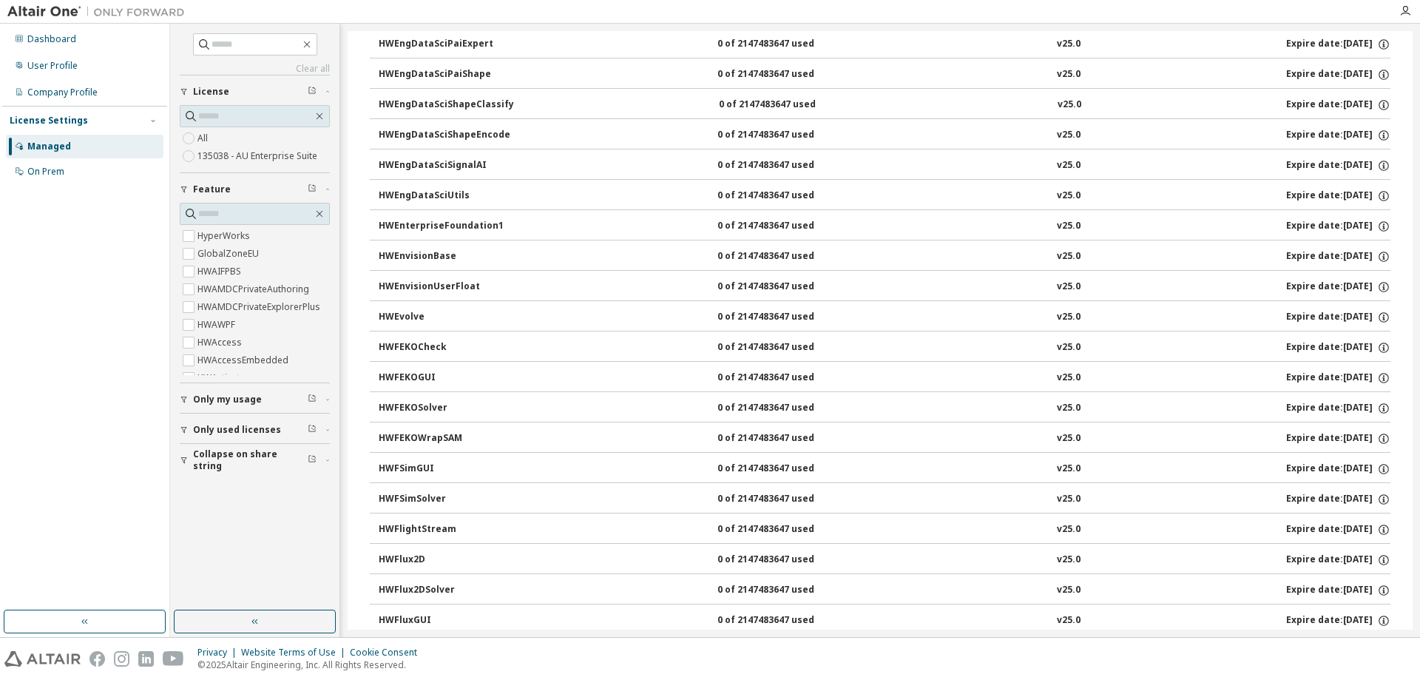
click at [622, 523] on div "HWFlightStream 0 of 2147483647 used v25.0 Expire date: [DATE]" at bounding box center [885, 529] width 1012 height 13
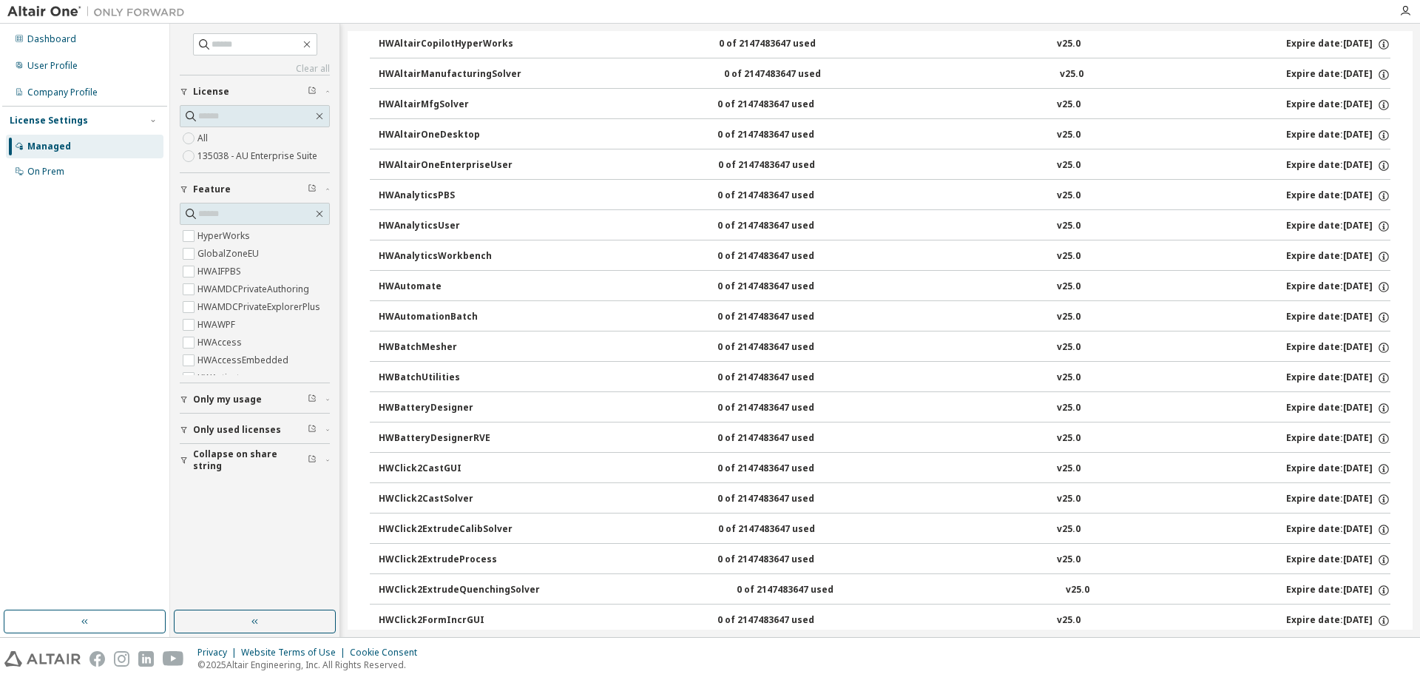
scroll to position [0, 0]
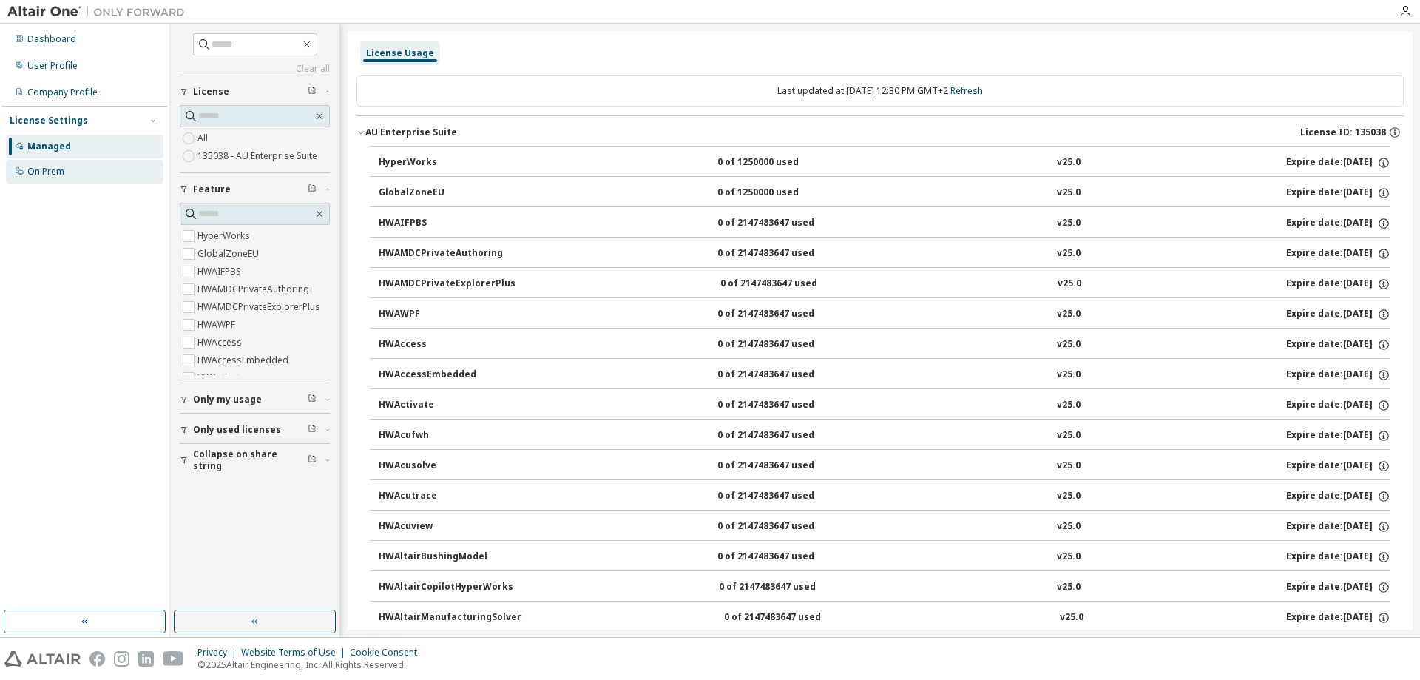
click at [69, 175] on div "On Prem" at bounding box center [85, 172] width 158 height 24
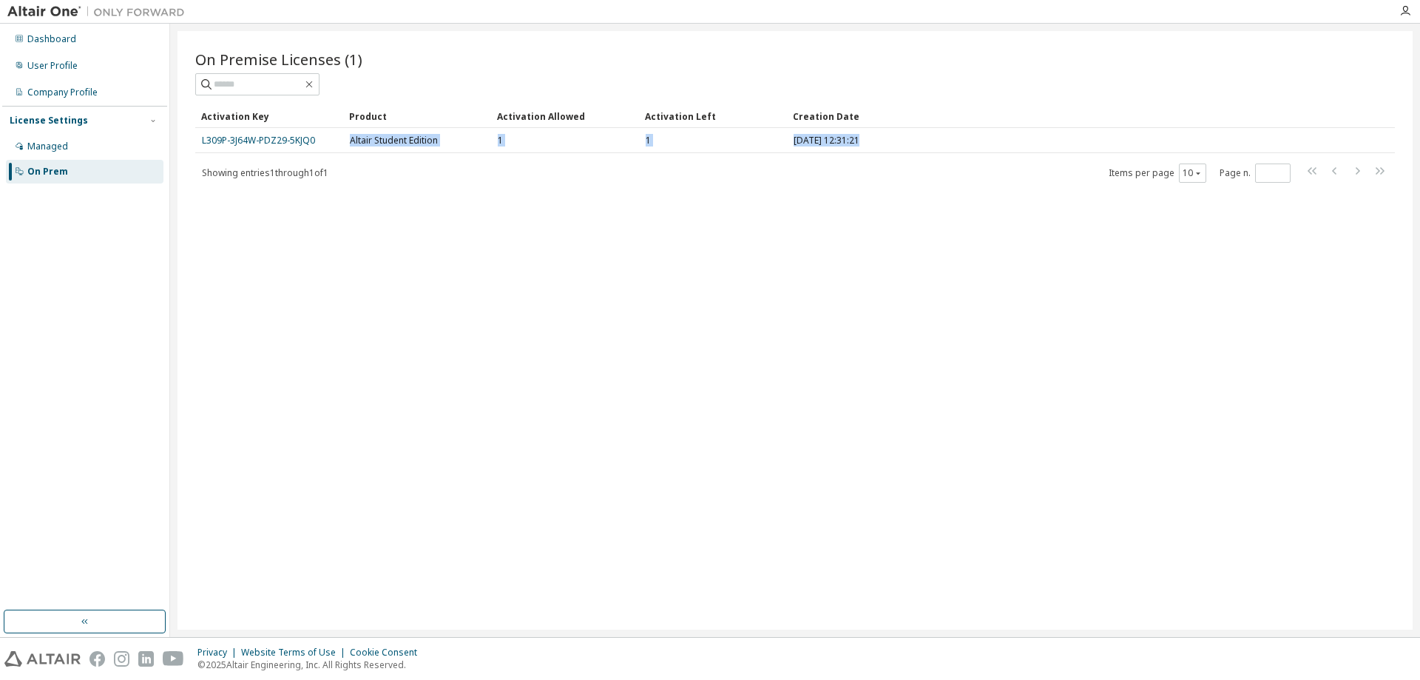
drag, startPoint x: 316, startPoint y: 136, endPoint x: 197, endPoint y: 153, distance: 119.6
click at [197, 153] on div "Activation Key Product Activation Allowed Activation Left Creation Date L309P-3…" at bounding box center [795, 143] width 1200 height 79
click at [351, 234] on div "On Premise Licenses (1) Clear Load Save Save As Field Operator Value Select fil…" at bounding box center [795, 330] width 1235 height 598
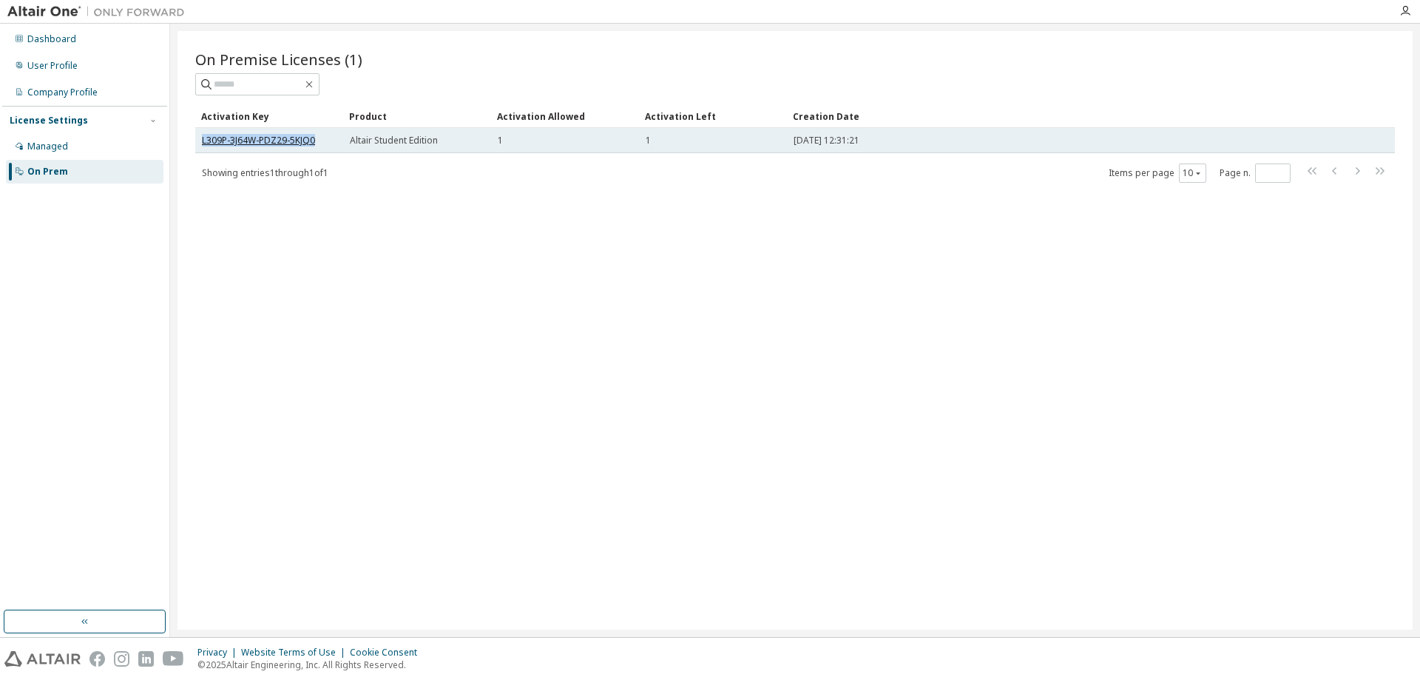
drag, startPoint x: 314, startPoint y: 141, endPoint x: 203, endPoint y: 141, distance: 111.7
click at [203, 141] on div "L309P-3J64W-PDZ29-5KJQ0" at bounding box center [269, 141] width 135 height 12
copy link "L309P-3J64W-PDZ29-5KJQ0"
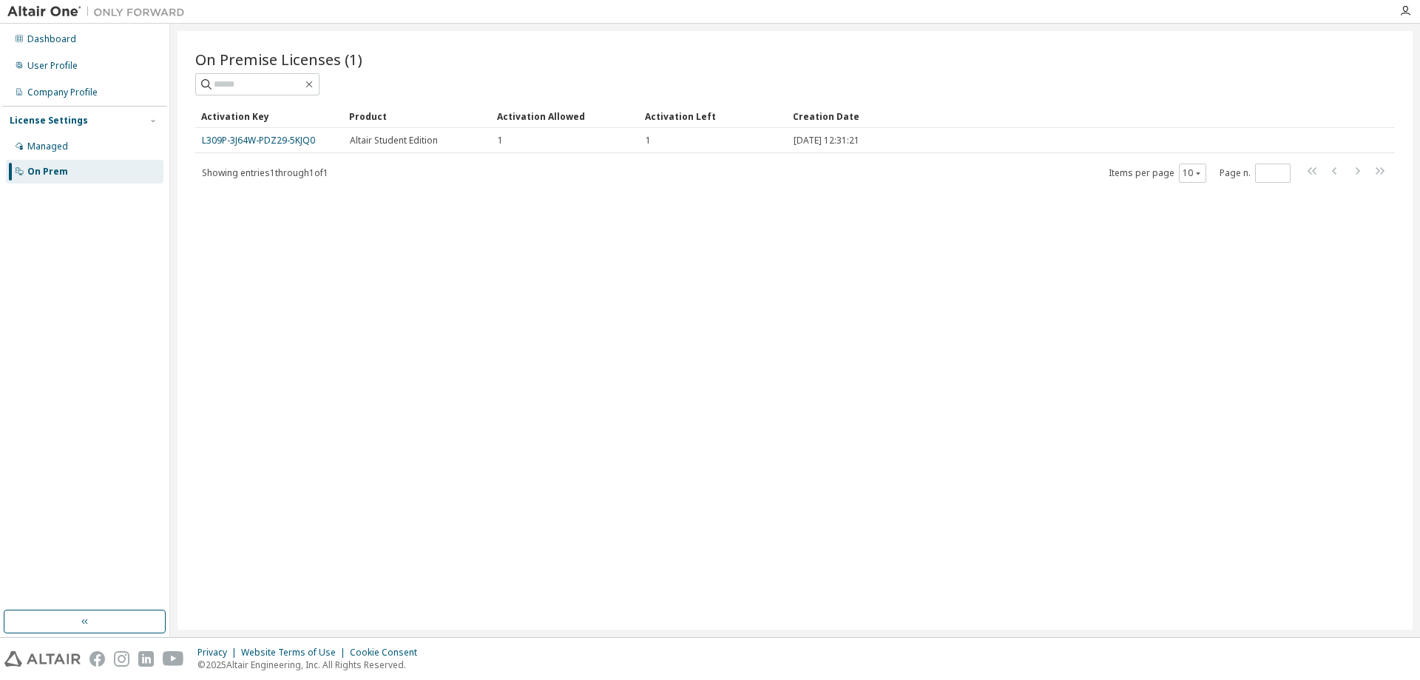
click at [461, 459] on div "On Premise Licenses (1) Clear Load Save Save As Field Operator Value Select fil…" at bounding box center [795, 330] width 1235 height 598
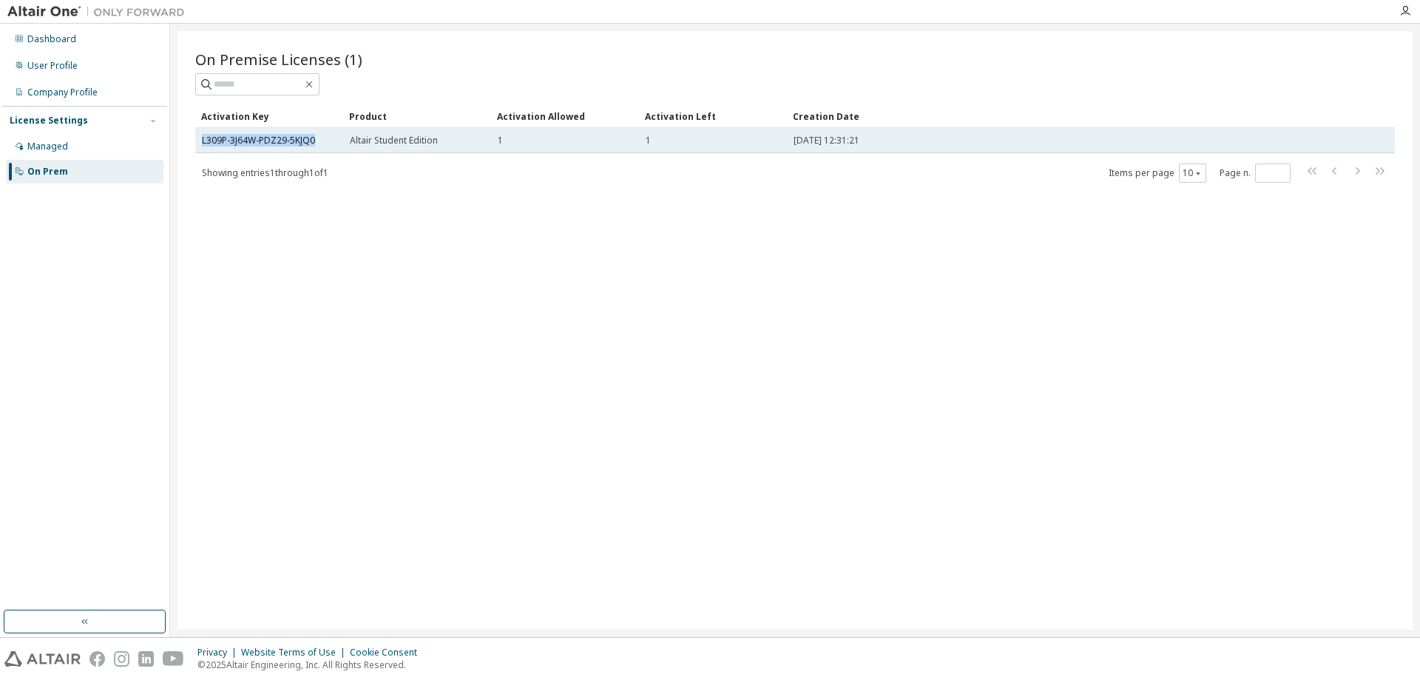
drag, startPoint x: 318, startPoint y: 141, endPoint x: 200, endPoint y: 142, distance: 117.6
click at [200, 142] on td "L309P-3J64W-PDZ29-5KJQ0" at bounding box center [269, 140] width 148 height 25
copy link "L309P-3J64W-PDZ29-5KJQ0"
